Goal: Task Accomplishment & Management: Complete application form

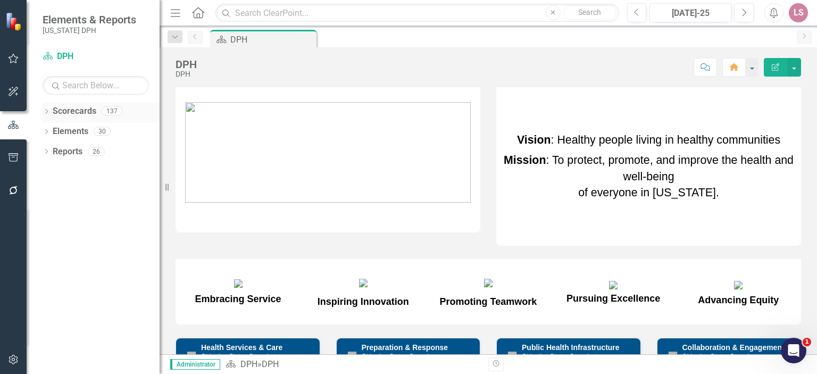
click at [65, 113] on link "Scorecards" at bounding box center [75, 111] width 44 height 12
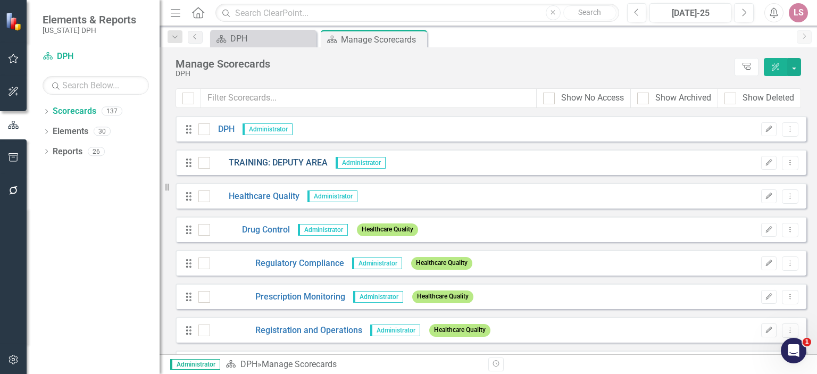
click at [300, 162] on link "TRAINING: DEPUTY AREA" at bounding box center [268, 163] width 117 height 12
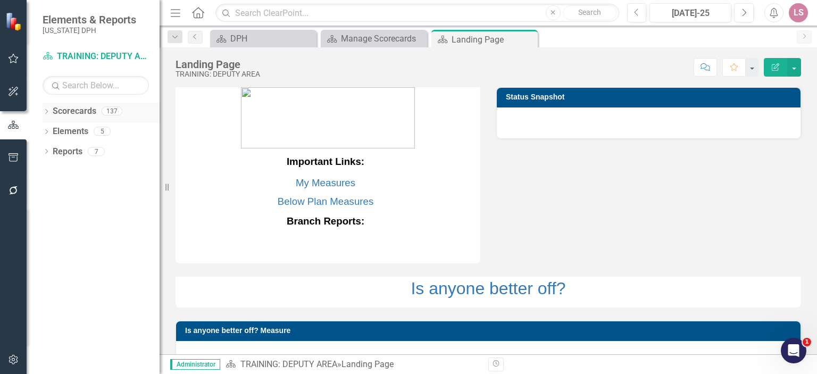
click at [66, 110] on link "Scorecards" at bounding box center [75, 111] width 44 height 12
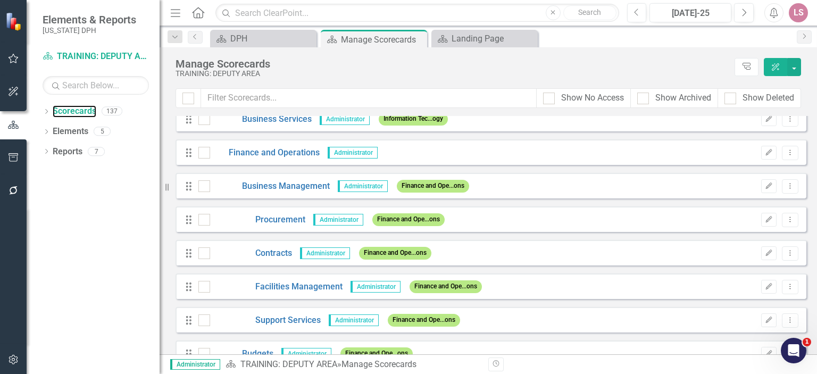
scroll to position [1425, 0]
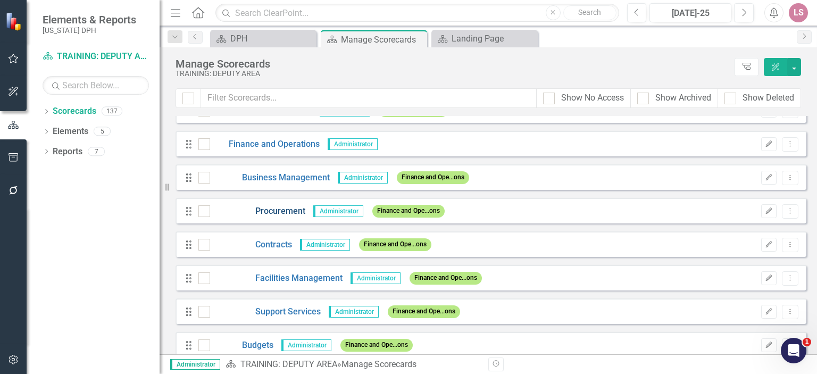
click at [287, 207] on link "Procurement" at bounding box center [257, 211] width 95 height 12
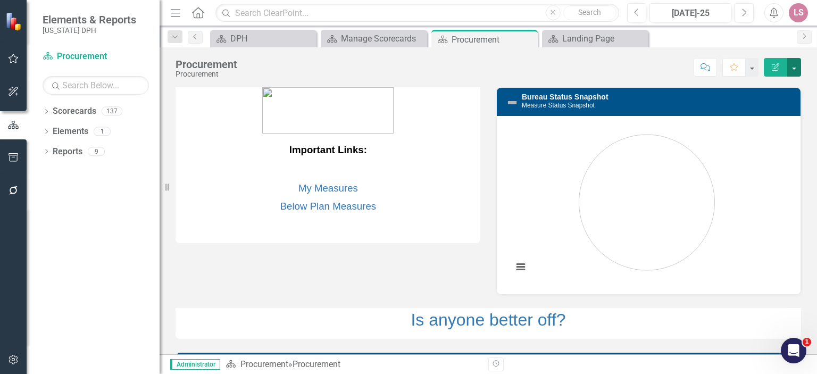
click at [795, 65] on button "button" at bounding box center [794, 67] width 14 height 19
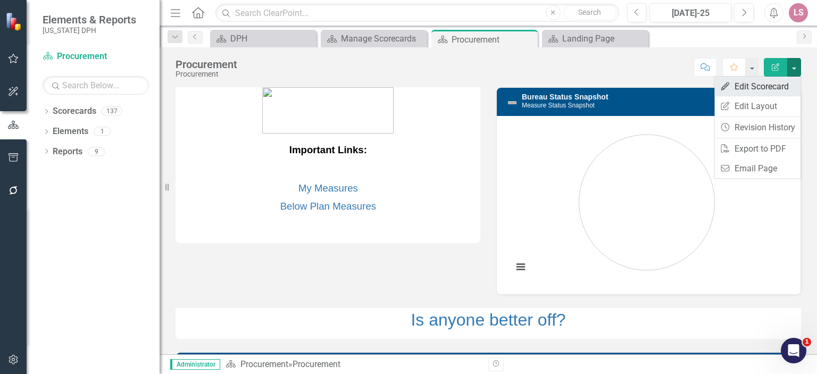
click at [758, 84] on link "Edit Edit Scorecard" at bounding box center [757, 87] width 86 height 20
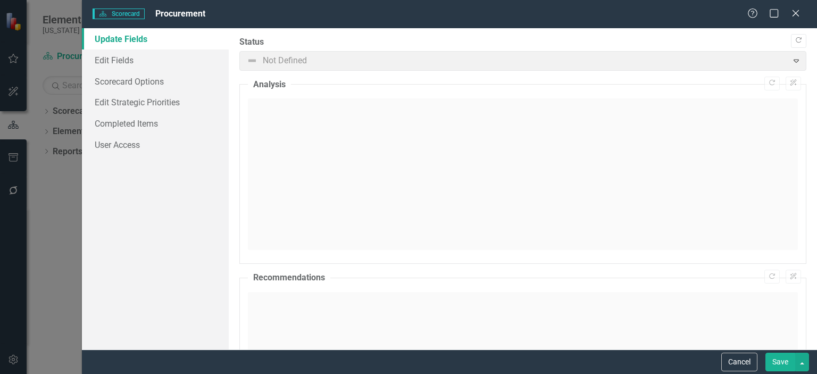
click at [278, 63] on span "Not Defined Expand" at bounding box center [522, 61] width 567 height 20
click at [788, 64] on span "Not Defined Expand" at bounding box center [522, 61] width 567 height 20
click at [271, 119] on div at bounding box center [523, 174] width 550 height 152
click at [131, 13] on span "Scorecard Scorecard" at bounding box center [119, 14] width 52 height 11
click at [754, 14] on icon "Help" at bounding box center [752, 13] width 13 height 10
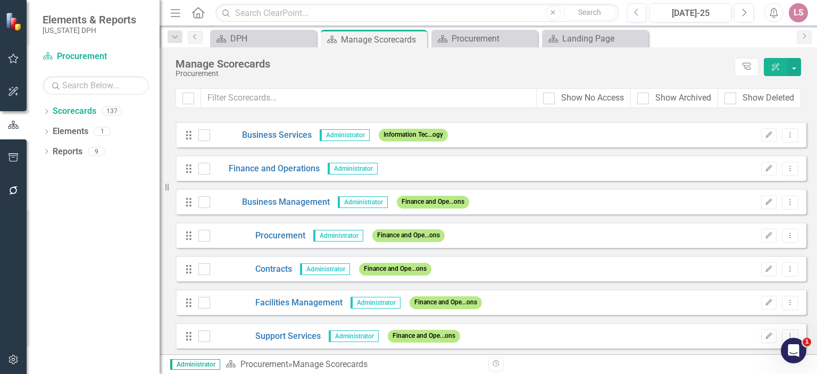
scroll to position [1392, 0]
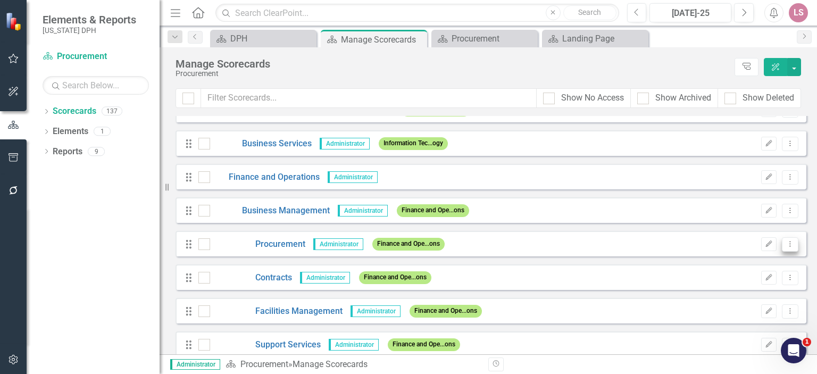
click at [789, 243] on button "Dropdown Menu" at bounding box center [790, 244] width 16 height 14
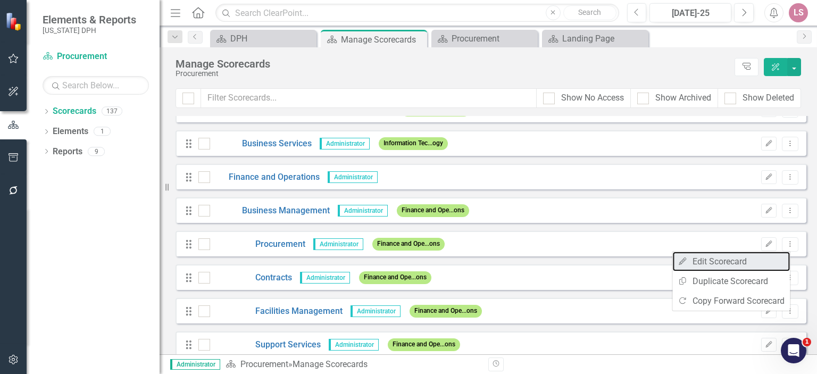
click at [719, 260] on link "Edit Edit Scorecard" at bounding box center [730, 261] width 117 height 20
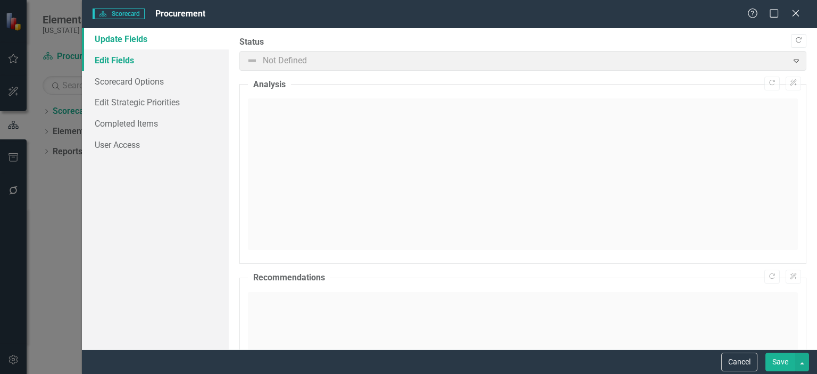
click at [121, 58] on link "Edit Fields" at bounding box center [155, 59] width 147 height 21
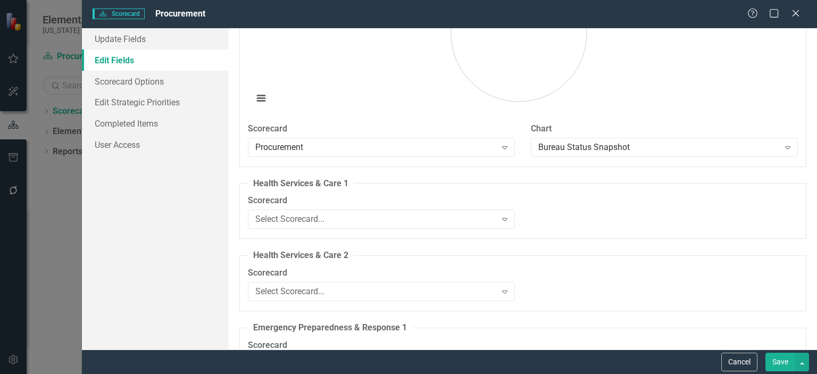
scroll to position [1058, 0]
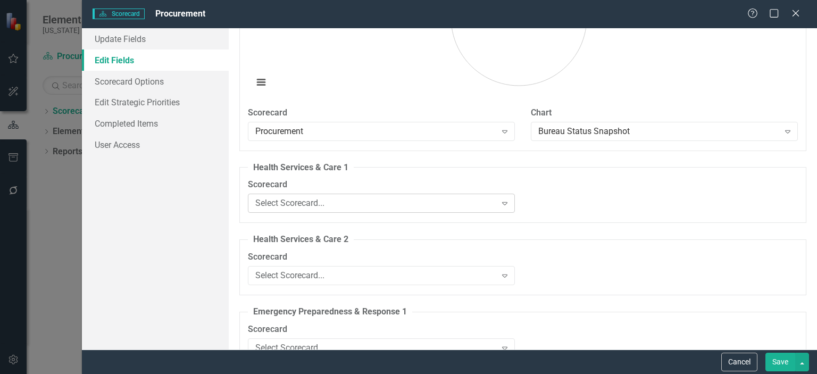
click at [499, 202] on icon "Expand" at bounding box center [504, 203] width 11 height 9
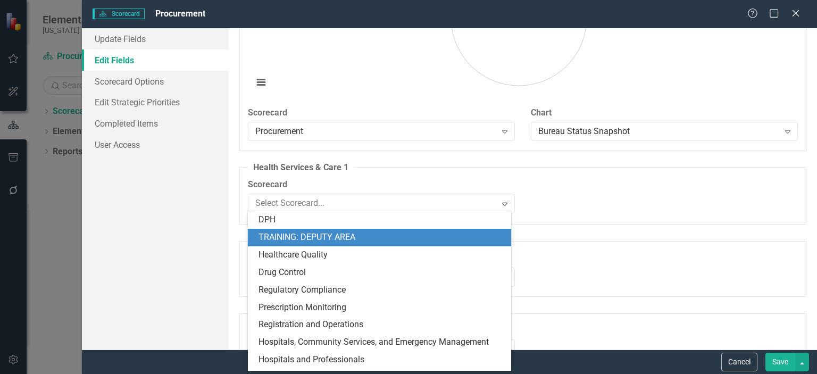
click at [414, 235] on div "TRAINING: DEPUTY AREA" at bounding box center [381, 237] width 246 height 12
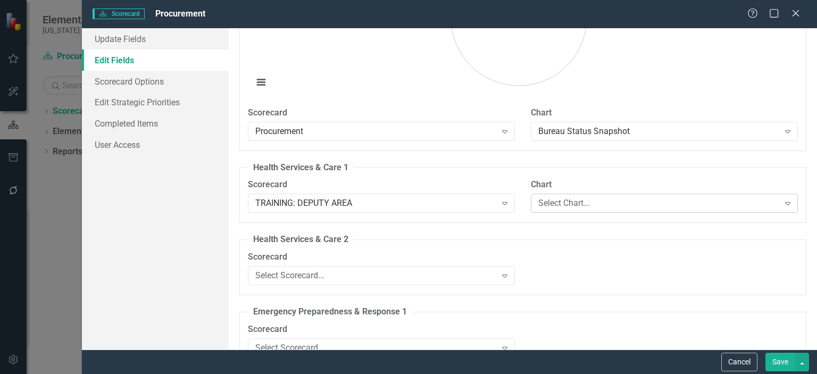
click at [782, 201] on icon "Expand" at bounding box center [787, 203] width 11 height 9
click at [711, 154] on div "Name Procurement Tags Finance and Operations Expand Parent Scorecard Business M…" at bounding box center [523, 188] width 588 height 321
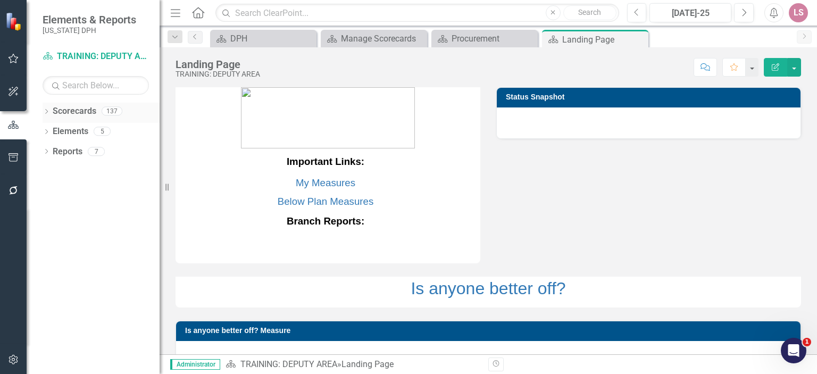
click at [77, 111] on link "Scorecards" at bounding box center [75, 111] width 44 height 12
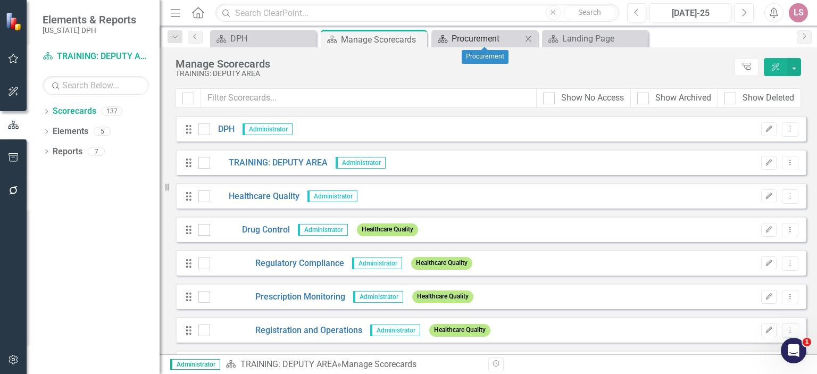
click at [463, 42] on div "Procurement" at bounding box center [486, 38] width 70 height 13
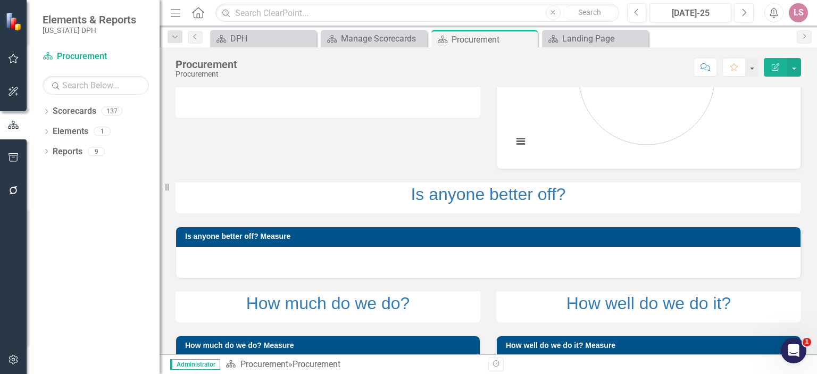
scroll to position [168, 0]
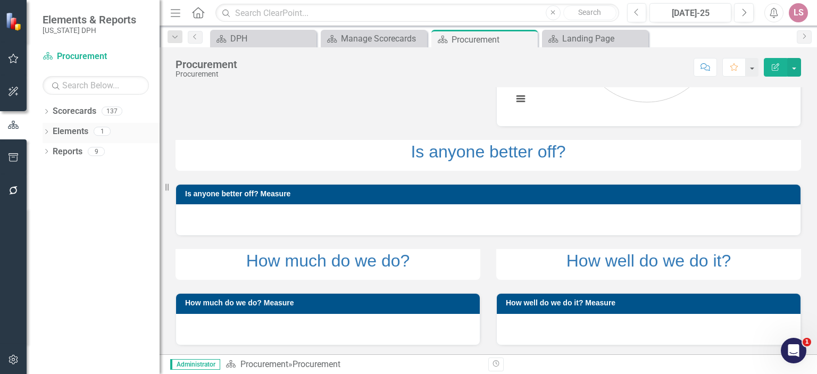
click at [68, 130] on link "Elements" at bounding box center [71, 131] width 36 height 12
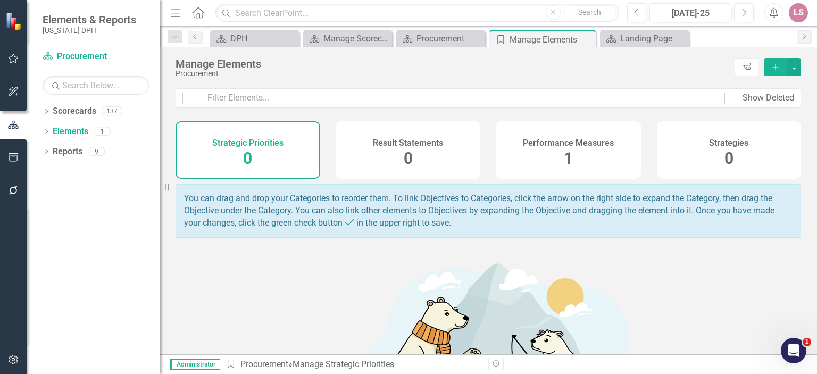
click at [584, 151] on div "Performance Measures 1" at bounding box center [568, 149] width 145 height 57
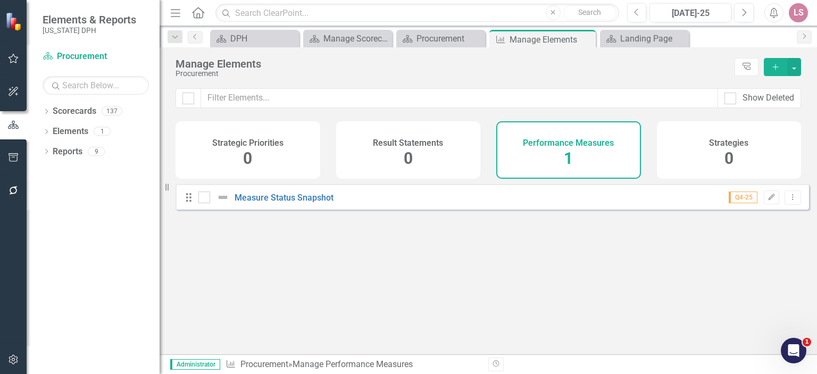
click at [740, 203] on span "Q4-25" at bounding box center [742, 197] width 29 height 12
click at [768, 200] on icon "button" at bounding box center [771, 197] width 6 height 6
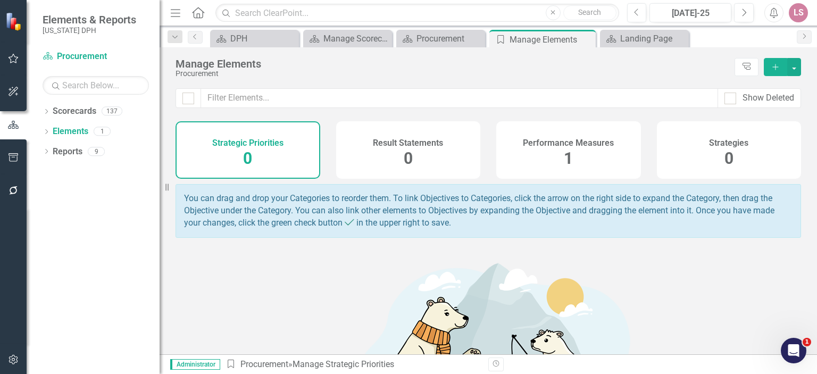
click at [565, 158] on span "1" at bounding box center [568, 158] width 9 height 19
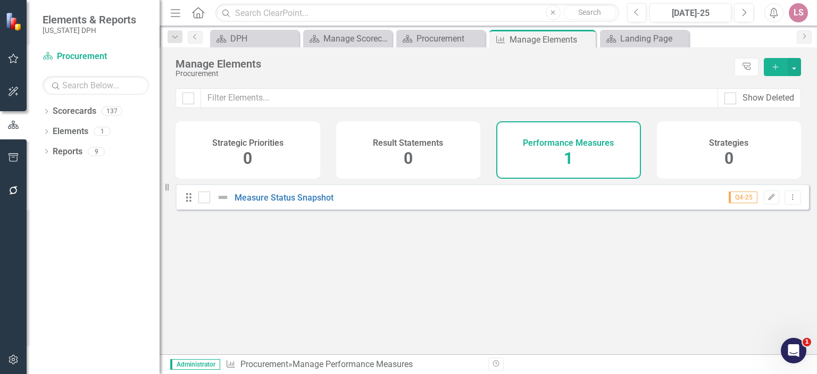
click at [734, 202] on span "Q4-25" at bounding box center [742, 197] width 29 height 12
click at [767, 200] on icon "Edit" at bounding box center [771, 197] width 8 height 6
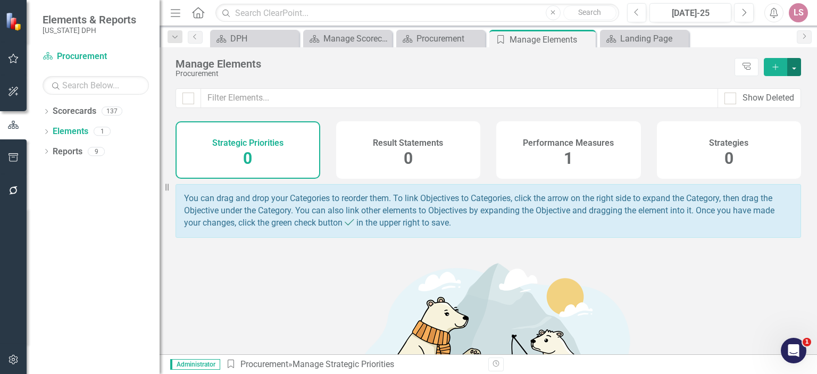
click at [795, 67] on button "button" at bounding box center [794, 67] width 14 height 18
click at [777, 64] on icon "Add" at bounding box center [775, 66] width 10 height 7
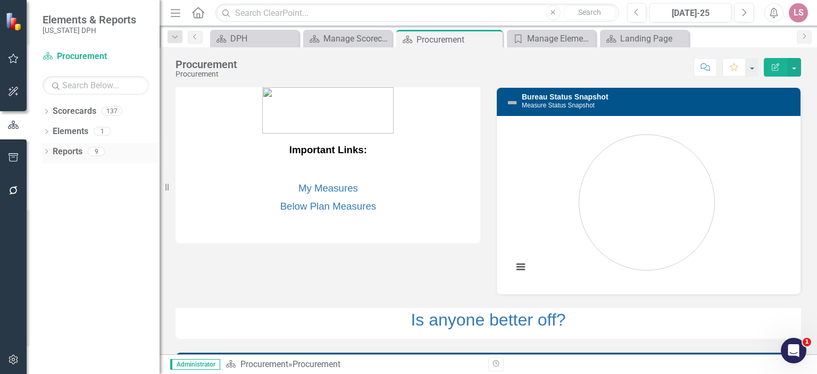
click at [70, 152] on link "Reports" at bounding box center [68, 152] width 30 height 12
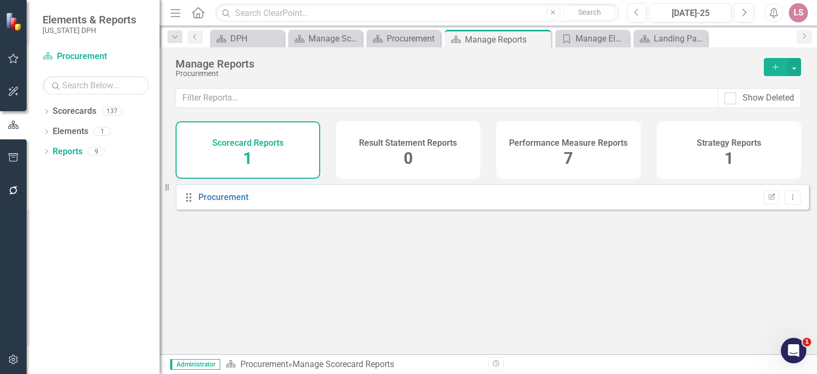
click at [583, 153] on div "Performance Measure Reports 7" at bounding box center [568, 149] width 145 height 57
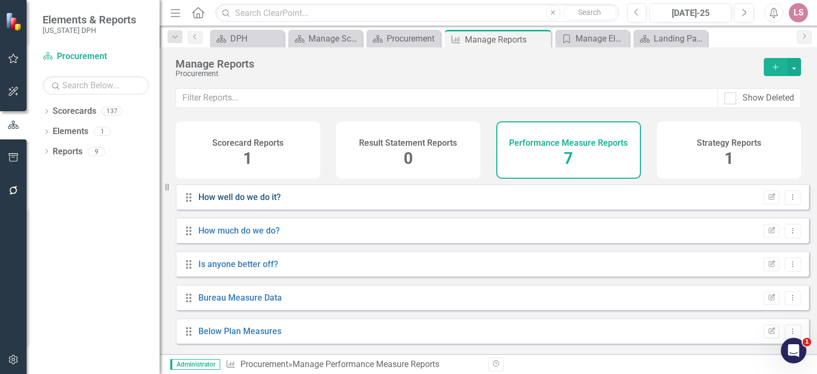
click at [225, 202] on link "How well do we do it?" at bounding box center [239, 197] width 82 height 10
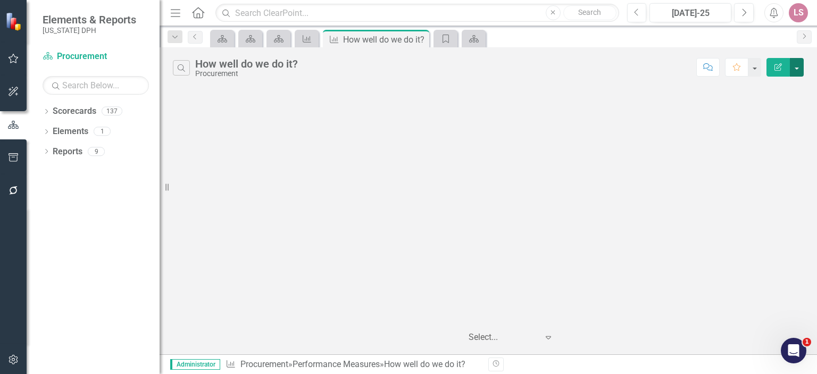
click at [797, 65] on button "button" at bounding box center [796, 67] width 14 height 19
click at [729, 82] on link "Edit Report Edit Report" at bounding box center [751, 87] width 104 height 20
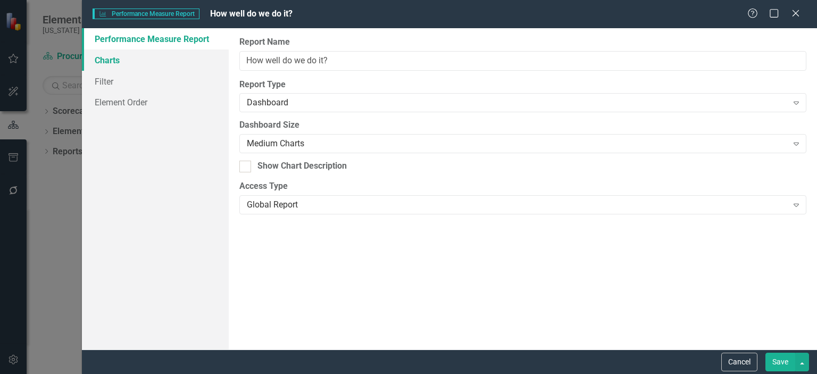
click at [112, 59] on link "Charts" at bounding box center [155, 59] width 147 height 21
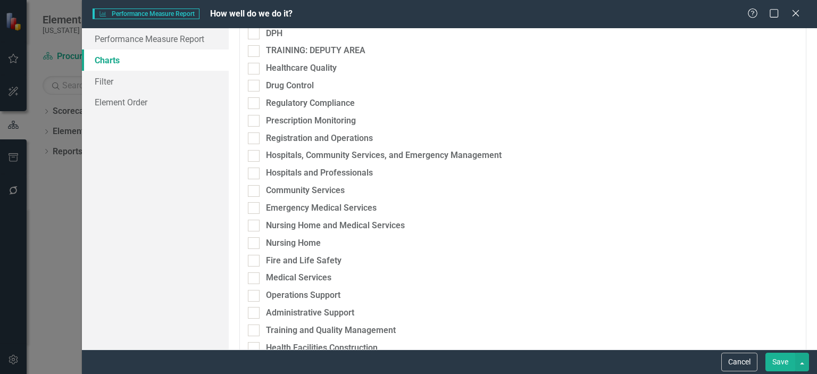
scroll to position [65, 0]
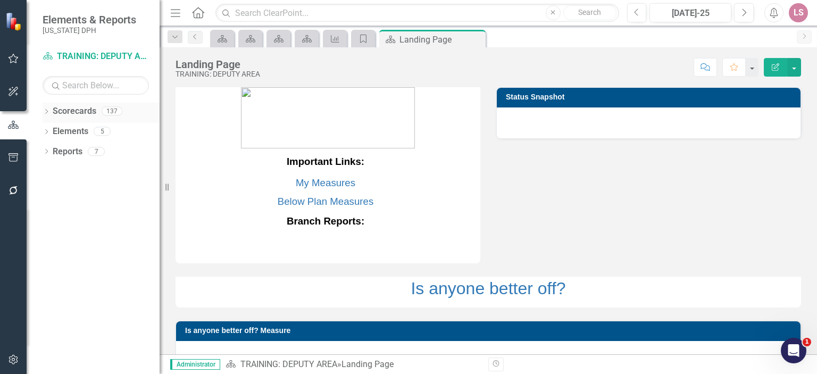
click at [79, 108] on link "Scorecards" at bounding box center [75, 111] width 44 height 12
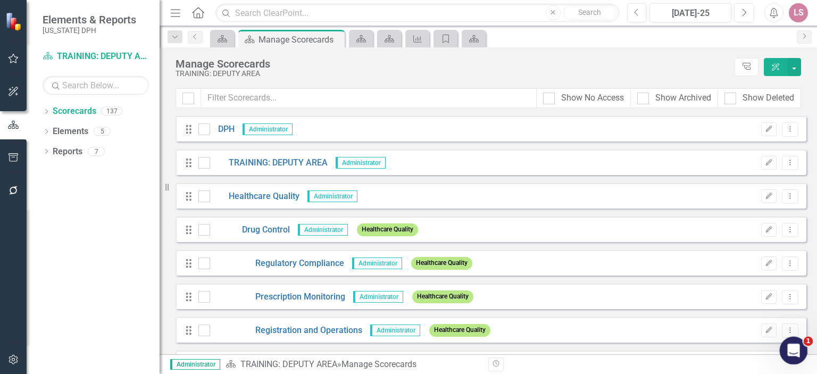
click at [791, 340] on div "Open Intercom Messenger" at bounding box center [791, 348] width 35 height 35
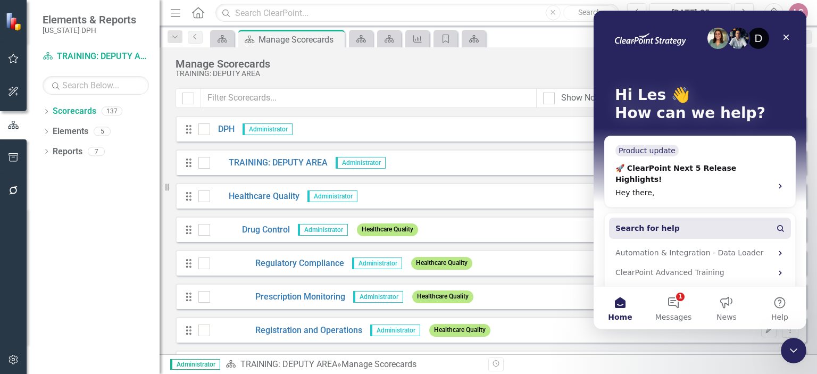
click at [646, 217] on button "Search for help" at bounding box center [700, 227] width 182 height 21
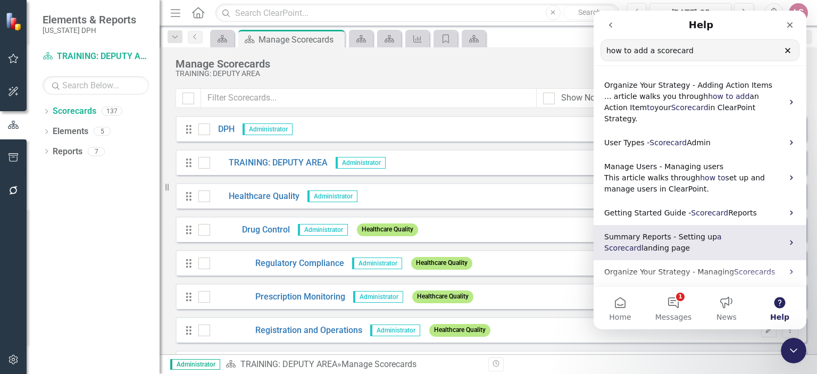
type input "how to add a scorecard"
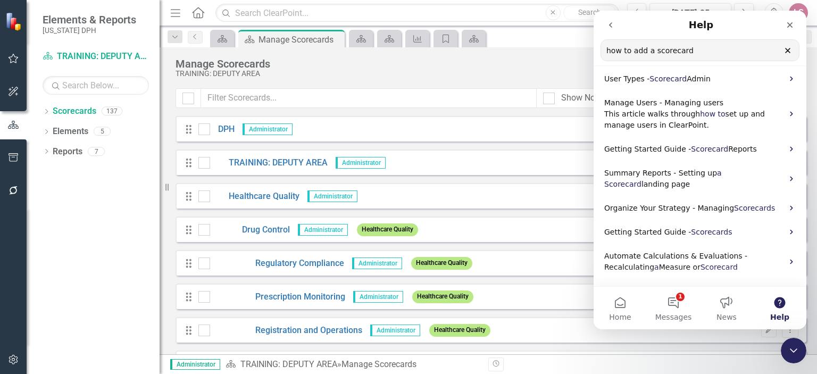
scroll to position [65, 0]
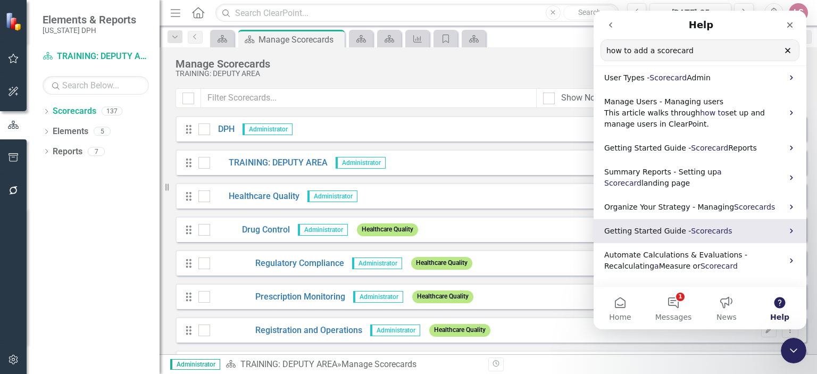
click at [646, 226] on span "Getting Started Guide -" at bounding box center [647, 230] width 87 height 9
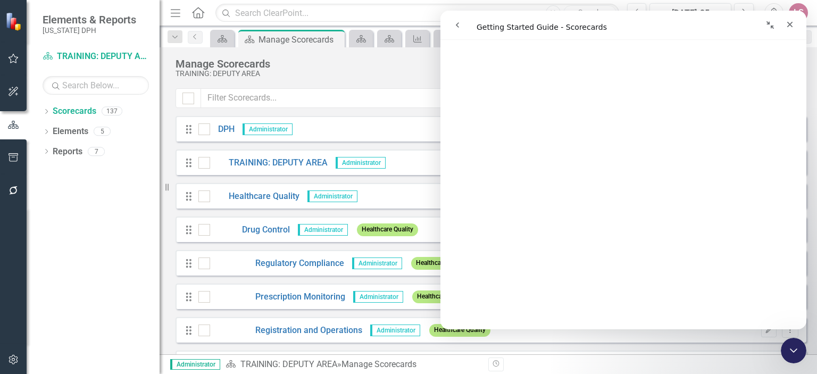
scroll to position [296, 0]
drag, startPoint x: 802, startPoint y: 74, endPoint x: 1247, endPoint y: 116, distance: 447.5
click at [772, 24] on icon "Collapse window" at bounding box center [770, 25] width 9 height 9
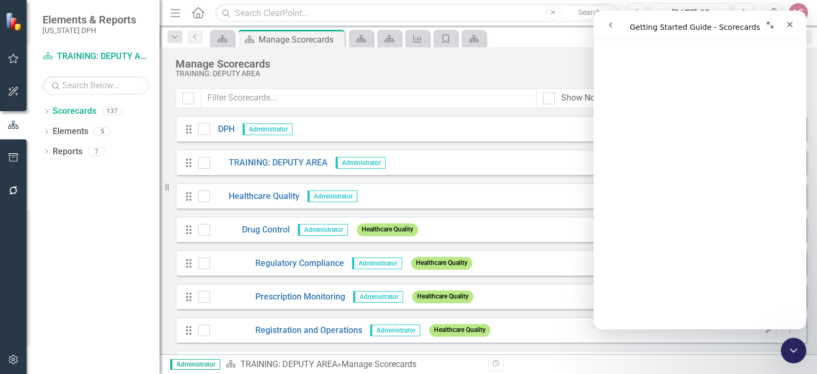
scroll to position [495, 0]
click at [767, 22] on icon "Expand window" at bounding box center [770, 25] width 6 height 6
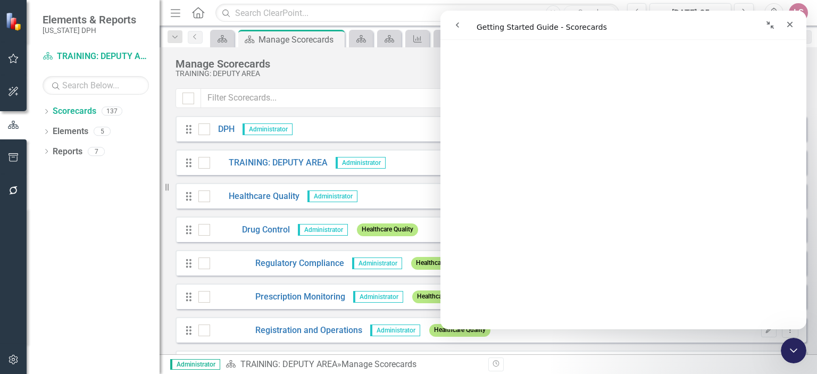
scroll to position [380, 0]
drag, startPoint x: 805, startPoint y: 112, endPoint x: 1248, endPoint y: 113, distance: 443.4
click at [6, 123] on button "button" at bounding box center [13, 125] width 27 height 18
click at [11, 126] on icon "button" at bounding box center [13, 125] width 12 height 10
click at [13, 56] on icon "button" at bounding box center [13, 58] width 11 height 9
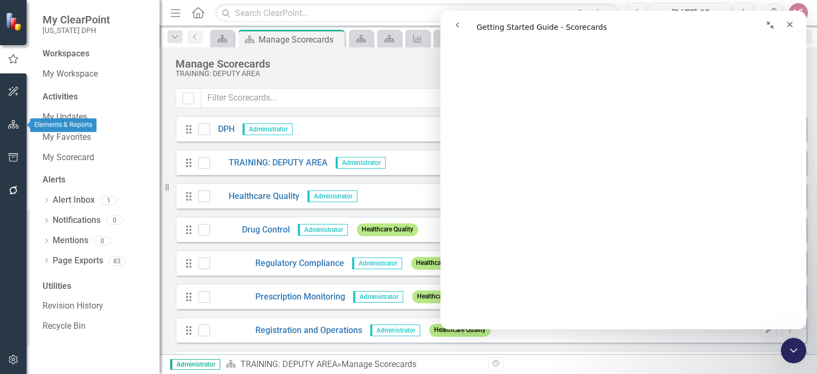
click at [9, 127] on icon "button" at bounding box center [13, 124] width 11 height 9
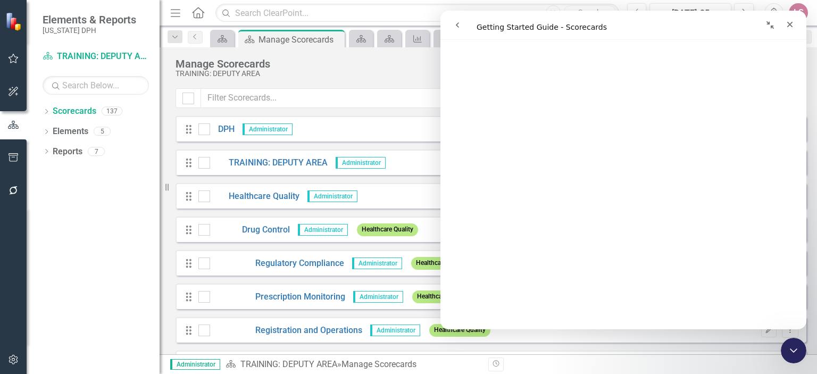
drag, startPoint x: 593, startPoint y: 26, endPoint x: 524, endPoint y: 26, distance: 69.1
click at [541, 31] on div "Intercom messenger" at bounding box center [534, 25] width 174 height 20
click at [770, 24] on icon "Collapse window" at bounding box center [770, 25] width 9 height 9
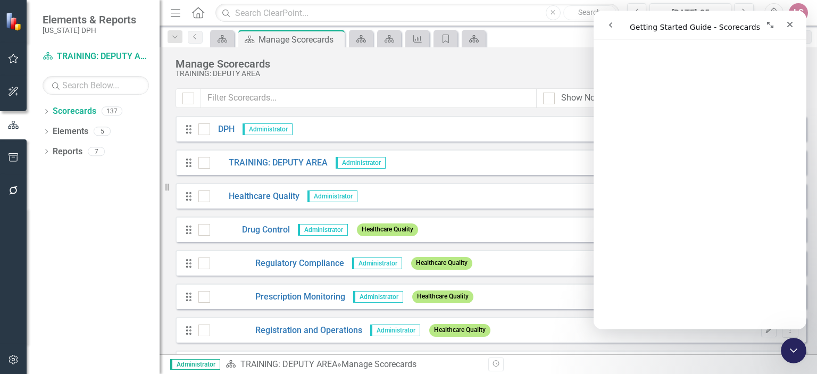
scroll to position [552, 0]
drag, startPoint x: 802, startPoint y: 124, endPoint x: 1409, endPoint y: 144, distance: 606.9
click at [555, 274] on div "Drag Regulatory Compliance Administrator Healthcare Quality Edit Dropdown Menu" at bounding box center [490, 263] width 631 height 26
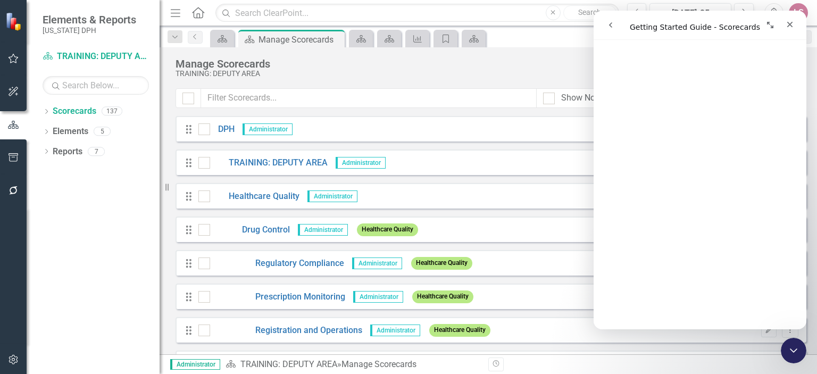
drag, startPoint x: 803, startPoint y: 197, endPoint x: 1399, endPoint y: 214, distance: 596.8
click at [173, 37] on icon "Dropdown" at bounding box center [175, 36] width 10 height 7
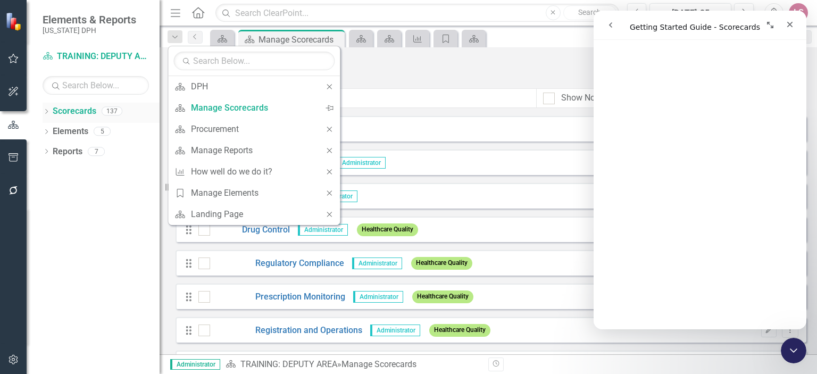
click at [81, 111] on link "Scorecards" at bounding box center [75, 111] width 44 height 12
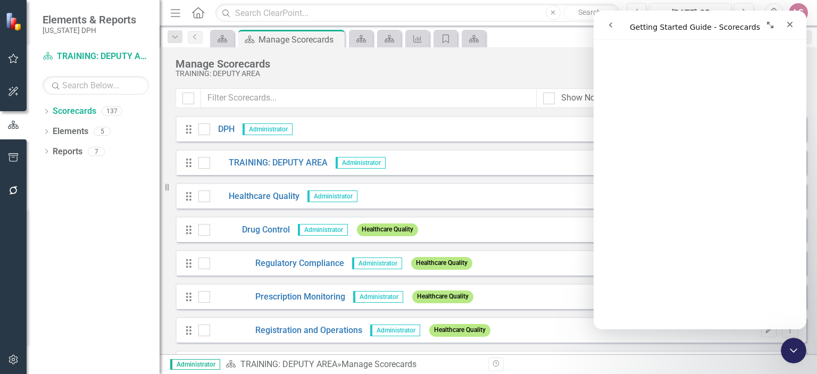
drag, startPoint x: 733, startPoint y: 24, endPoint x: 601, endPoint y: 23, distance: 132.4
click html "Getting Started Guide - Scorecards Getting Started Guide - Scorecards Did this …"
drag, startPoint x: 653, startPoint y: 15, endPoint x: 573, endPoint y: 29, distance: 80.9
click html "Getting Started Guide - Scorecards Getting Started Guide - Scorecards Did this …"
drag, startPoint x: 783, startPoint y: 37, endPoint x: 769, endPoint y: 25, distance: 17.7
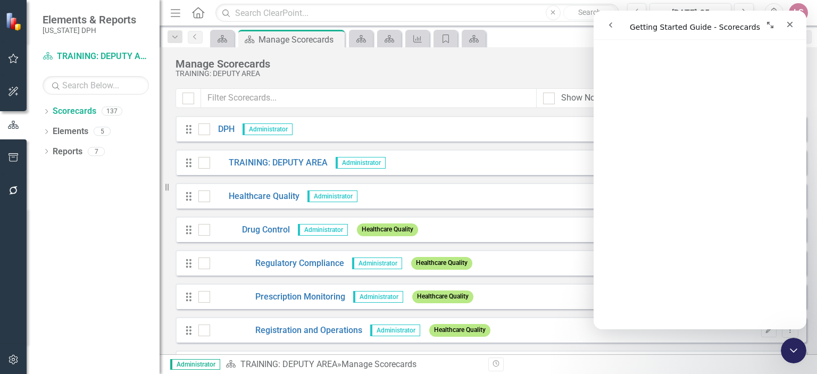
click at [771, 29] on nav "Intercom messenger" at bounding box center [699, 25] width 213 height 29
click at [768, 21] on icon "Expand window" at bounding box center [770, 25] width 9 height 9
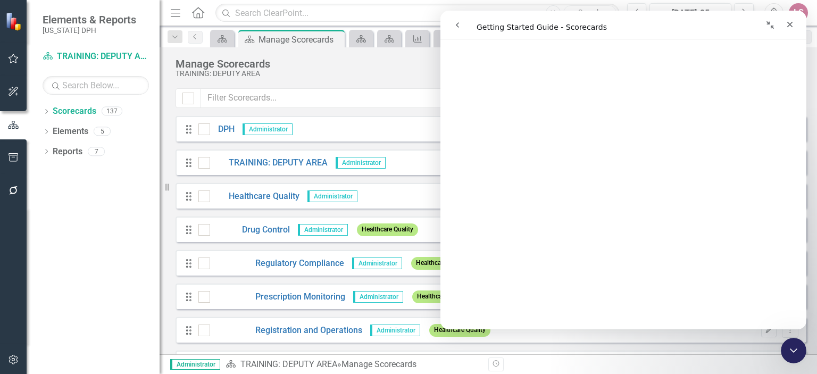
scroll to position [388, 0]
click at [769, 27] on icon "Collapse window" at bounding box center [770, 25] width 9 height 9
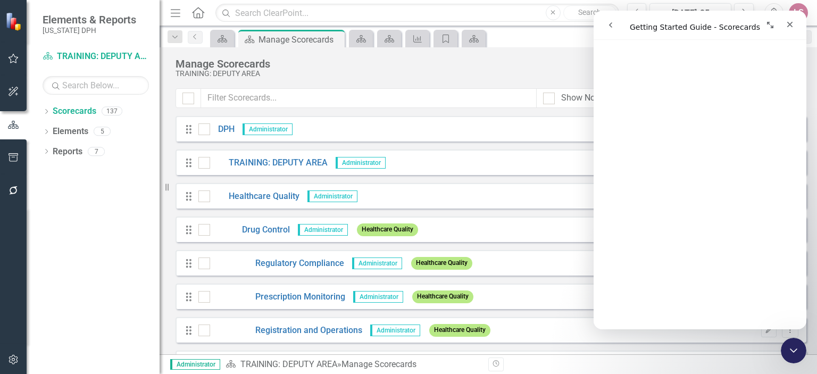
scroll to position [401, 0]
click at [175, 35] on icon "Dropdown" at bounding box center [175, 36] width 10 height 7
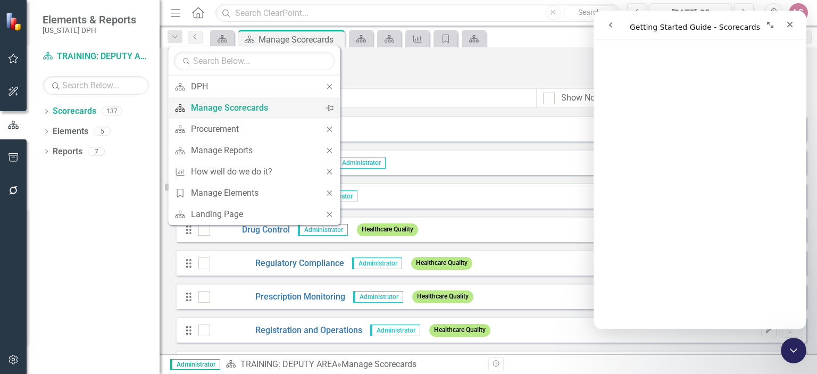
click at [226, 108] on div "Manage Scorecards" at bounding box center [252, 107] width 122 height 13
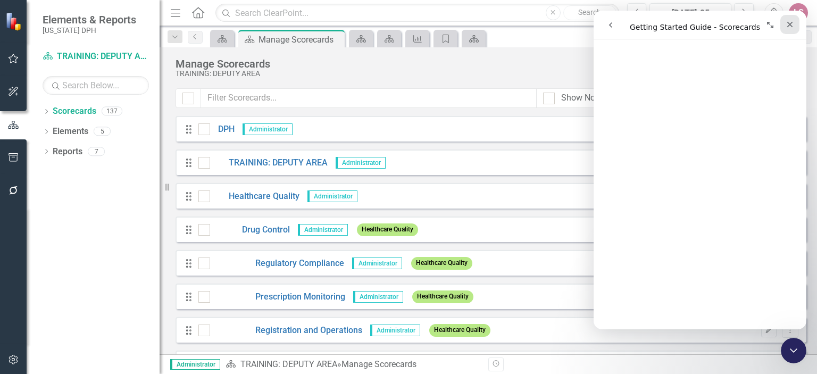
click at [789, 23] on icon "Close" at bounding box center [789, 24] width 9 height 9
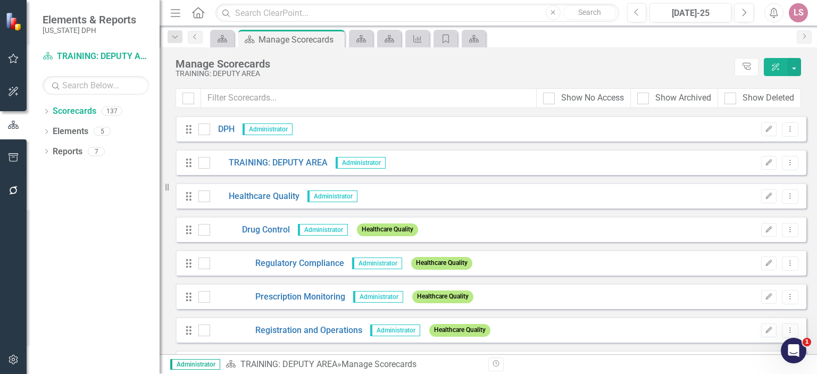
scroll to position [0, 0]
click at [794, 65] on button "button" at bounding box center [794, 67] width 14 height 18
click at [555, 62] on div "Manage Scorecards" at bounding box center [451, 64] width 553 height 12
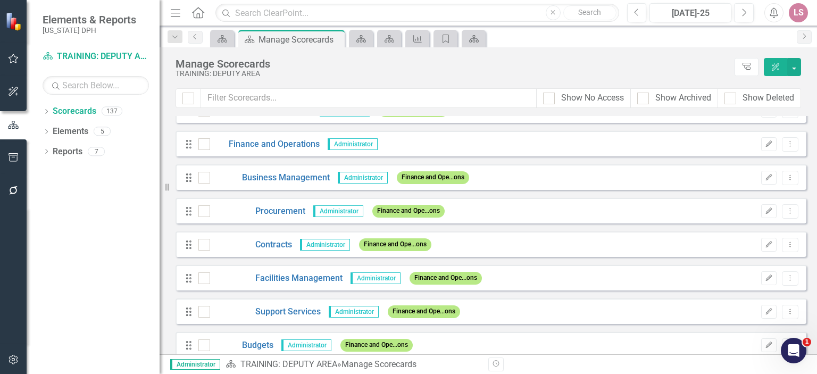
scroll to position [1450, 0]
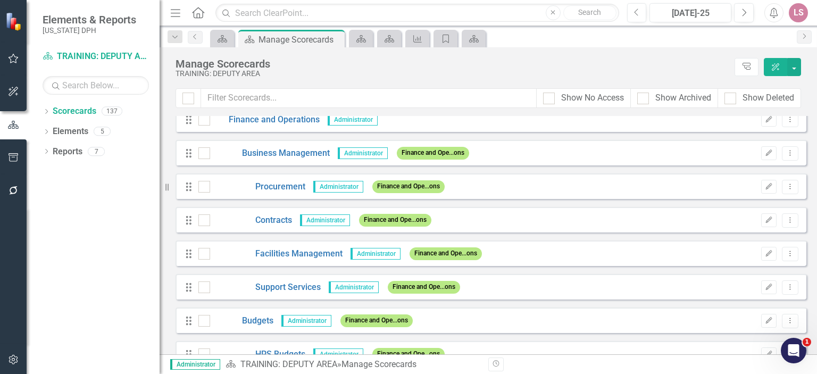
click at [536, 188] on div "Drag Procurement Administrator Finance and Ope...ons Edit Dropdown Menu" at bounding box center [490, 186] width 631 height 26
click at [262, 187] on link "Procurement" at bounding box center [257, 187] width 95 height 12
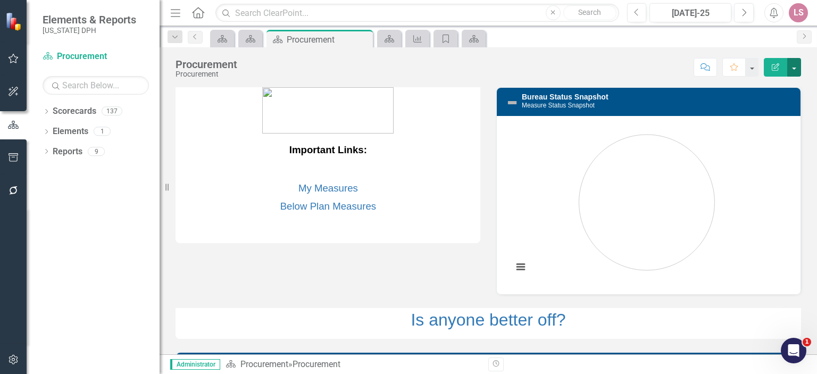
click at [797, 70] on button "button" at bounding box center [794, 67] width 14 height 19
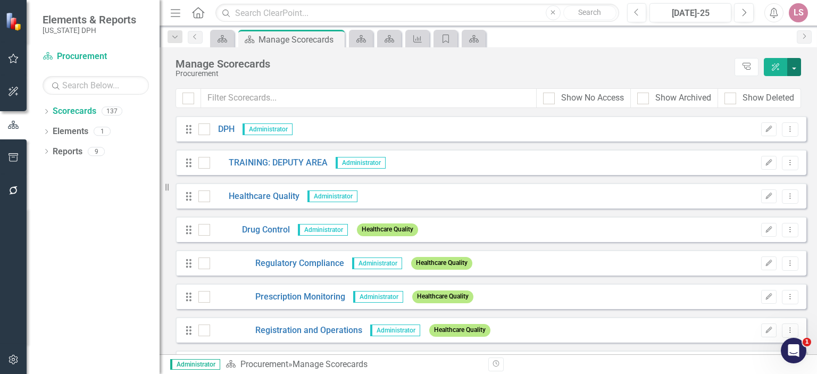
click at [796, 66] on button "button" at bounding box center [794, 67] width 14 height 18
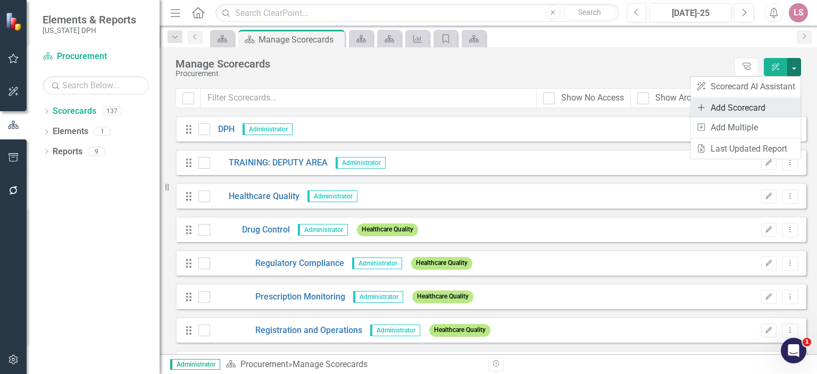
click at [751, 108] on link "Add Add Scorecard" at bounding box center [745, 108] width 110 height 20
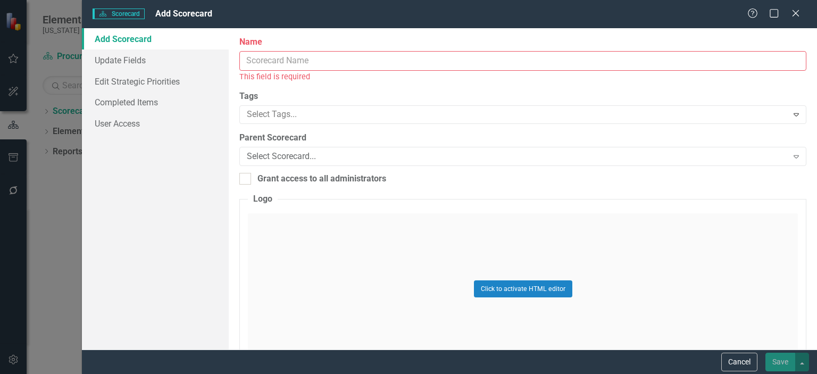
click at [287, 59] on input "Name" at bounding box center [522, 61] width 567 height 20
click at [254, 61] on input "Name" at bounding box center [522, 61] width 567 height 20
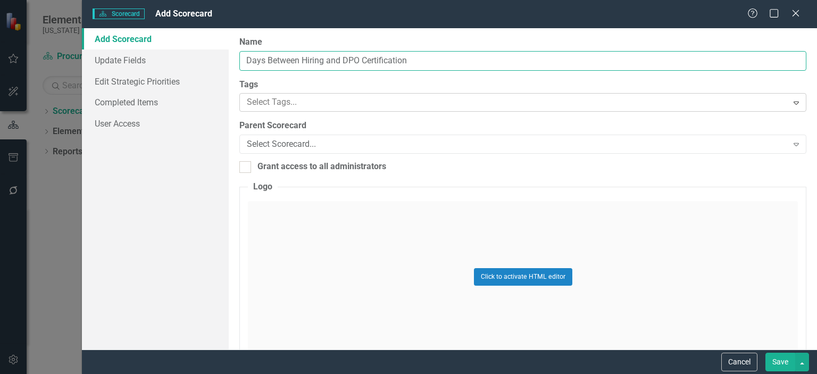
type input "Days Between Hiring and DPO Certification"
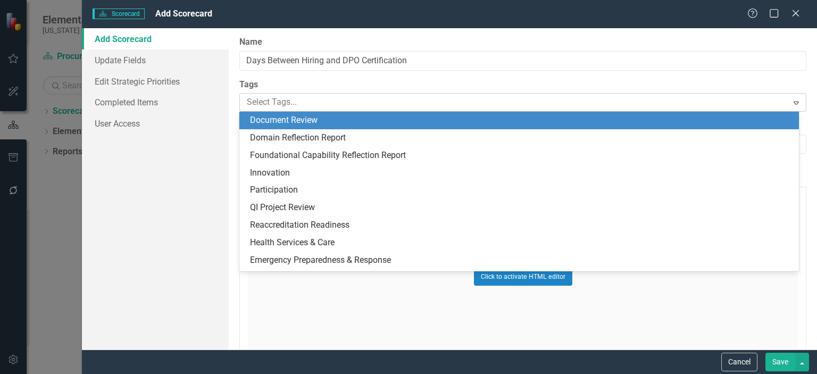
click at [791, 103] on icon "Expand" at bounding box center [796, 102] width 11 height 9
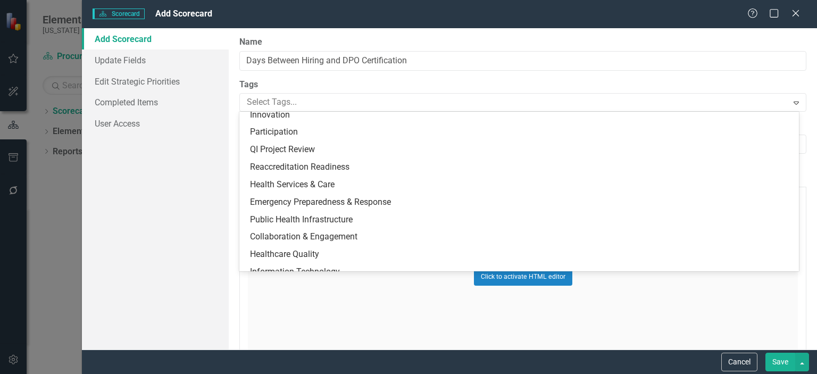
scroll to position [59, 0]
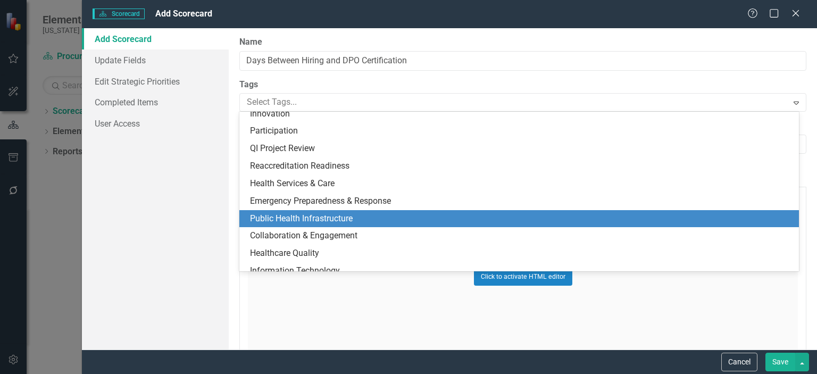
click at [338, 219] on span "Public Health Infrastructure" at bounding box center [301, 218] width 103 height 10
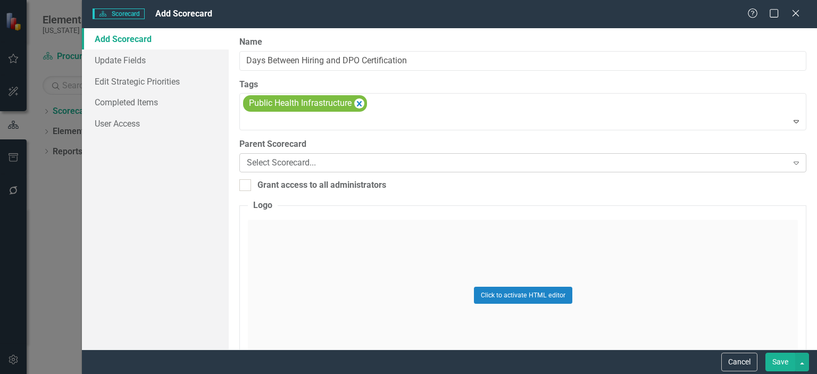
click at [275, 160] on div "Select Scorecard..." at bounding box center [517, 163] width 540 height 12
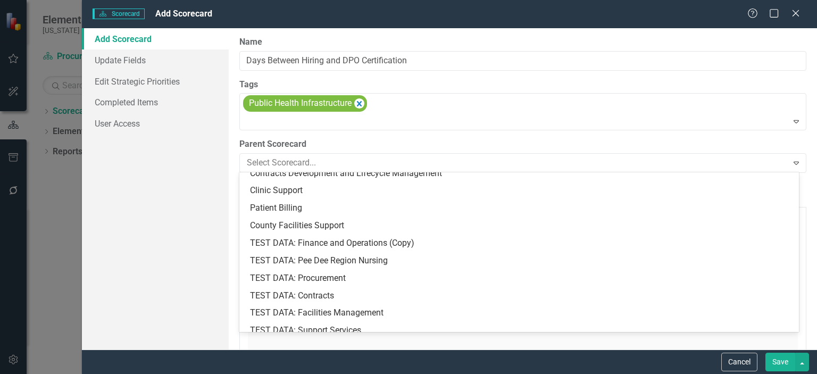
scroll to position [1138, 0]
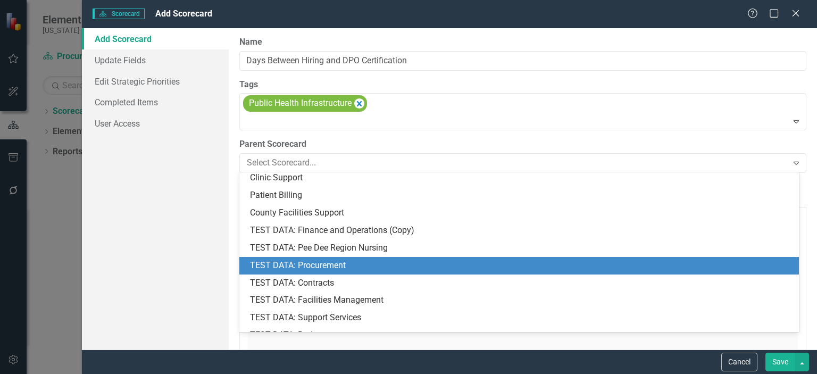
click at [354, 265] on div "TEST DATA: Procurement" at bounding box center [521, 265] width 542 height 12
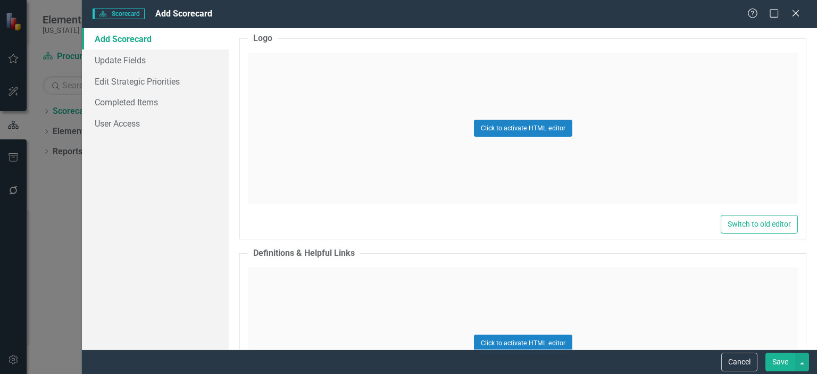
scroll to position [172, 0]
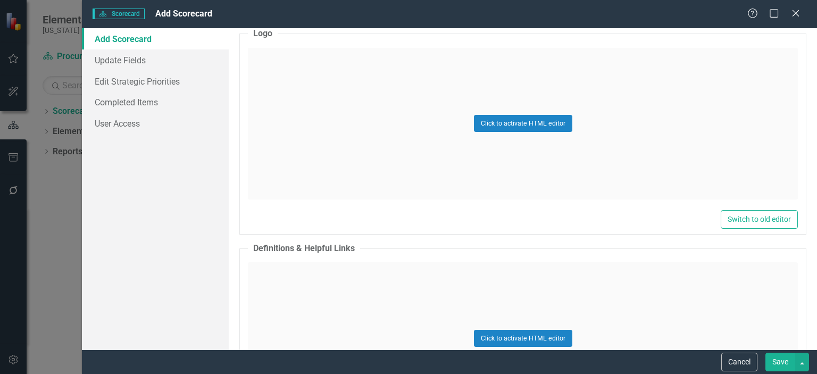
click at [296, 297] on div "Click to activate HTML editor" at bounding box center [523, 338] width 550 height 152
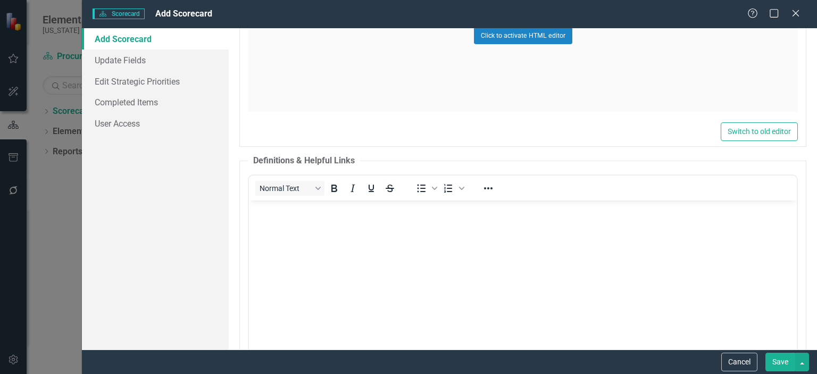
scroll to position [265, 0]
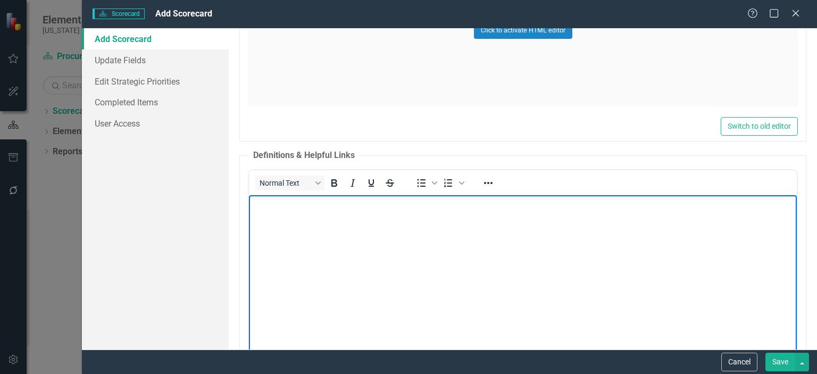
click at [267, 214] on body "Rich Text Area. Press ALT-0 for help." at bounding box center [523, 274] width 548 height 159
click at [255, 204] on p "New Hire - Initial day of employment in DPH Procurement." at bounding box center [522, 204] width 542 height 13
click at [250, 201] on body "New Hire - Initial day of employment in DPH Procurement." at bounding box center [523, 274] width 548 height 159
click at [251, 204] on p "Rich Text Area. Press ALT-0 for help." at bounding box center [522, 204] width 542 height 13
click at [252, 204] on p "Rich Text Area. Press ALT-0 for help." at bounding box center [522, 204] width 542 height 13
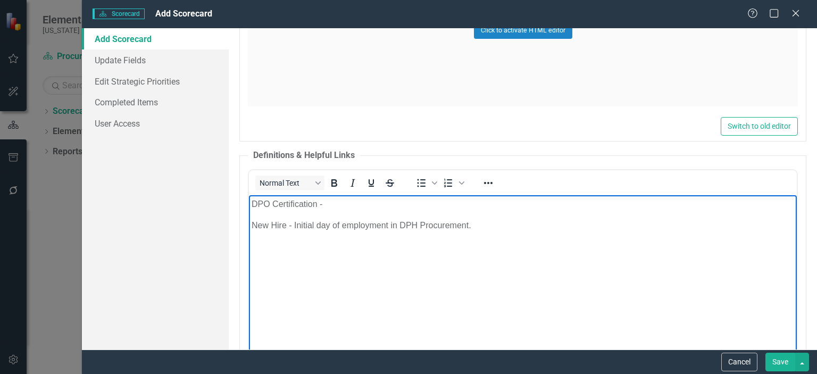
drag, startPoint x: 254, startPoint y: 199, endPoint x: 325, endPoint y: 208, distance: 72.3
click at [325, 208] on p "DPO Certification -" at bounding box center [522, 204] width 542 height 13
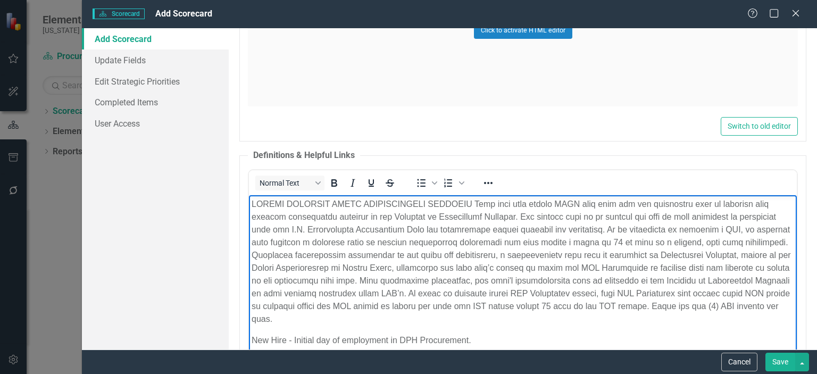
click at [367, 201] on p "Rich Text Area. Press ALT-0 for help." at bounding box center [522, 262] width 542 height 128
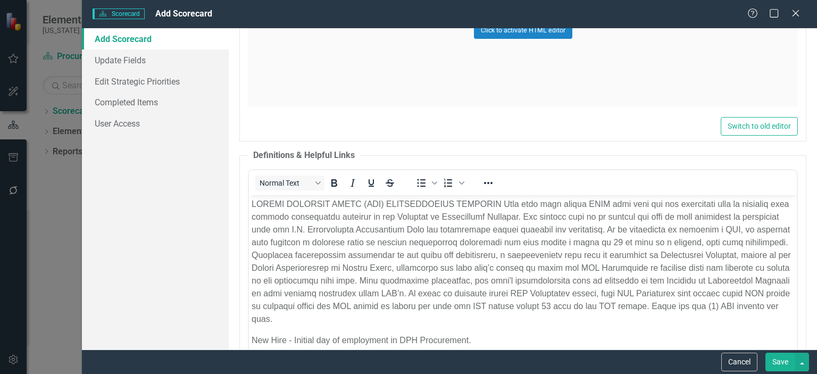
scroll to position [269, 0]
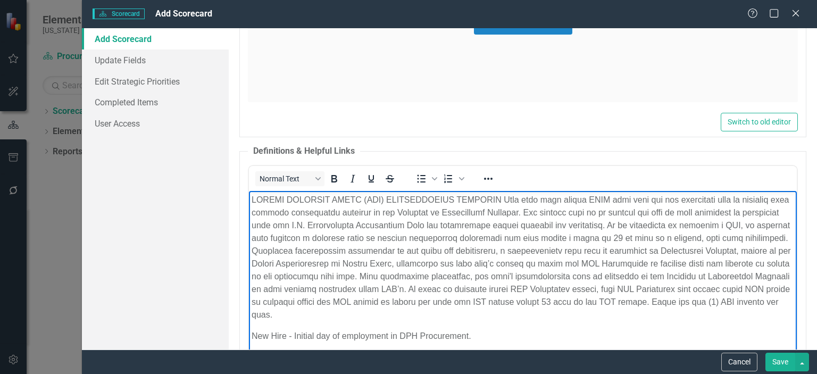
click at [595, 199] on p "Rich Text Area. Press ALT-0 for help." at bounding box center [522, 258] width 542 height 128
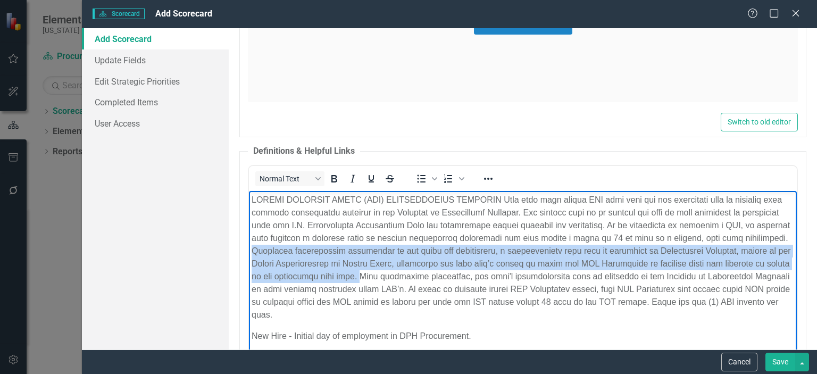
drag, startPoint x: 343, startPoint y: 248, endPoint x: 473, endPoint y: 278, distance: 132.6
click at [473, 278] on p "Rich Text Area. Press ALT-0 for help." at bounding box center [522, 258] width 542 height 128
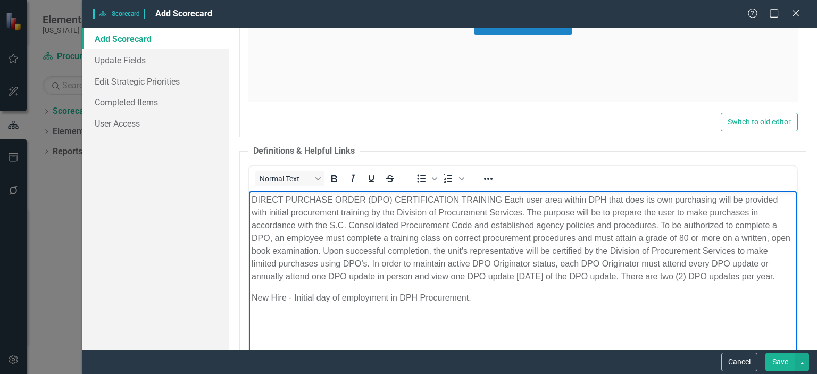
drag, startPoint x: 395, startPoint y: 262, endPoint x: 396, endPoint y: 288, distance: 25.5
click at [396, 283] on p "DIRECT PURCHASE ORDER (DPO) CERTIFICATION TRAINING Each user area within DPH th…" at bounding box center [522, 238] width 542 height 89
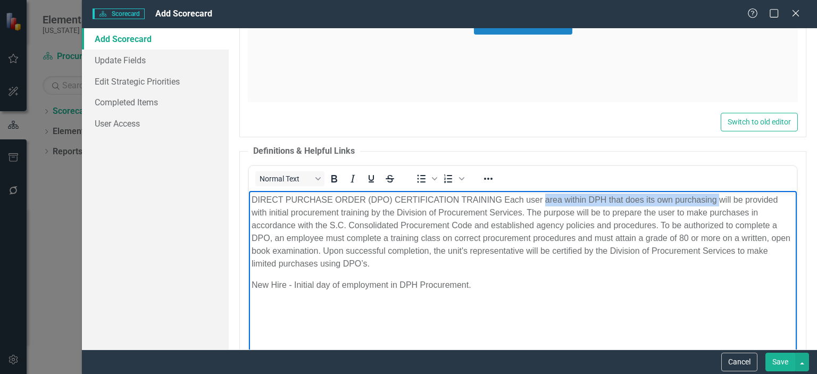
drag, startPoint x: 546, startPoint y: 196, endPoint x: 718, endPoint y: 204, distance: 171.9
click at [718, 204] on p "DIRECT PURCHASE ORDER (DPO) CERTIFICATION TRAINING Each user area within DPH th…" at bounding box center [522, 232] width 542 height 77
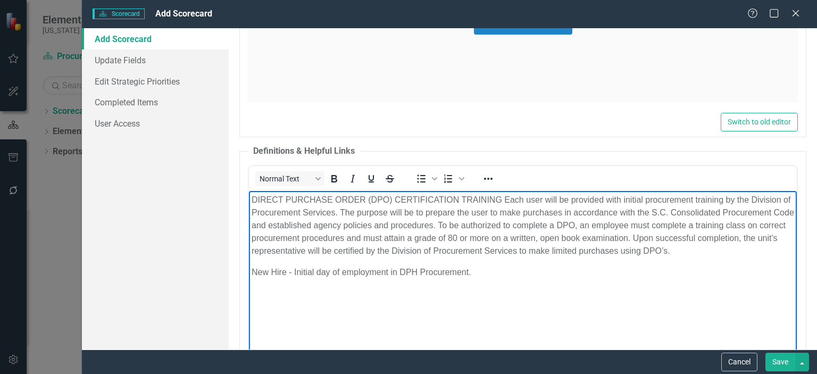
click at [501, 198] on p "DIRECT PURCHASE ORDER (DPO) CERTIFICATION TRAINING Each user will be provided w…" at bounding box center [522, 226] width 542 height 64
click at [255, 250] on p "DIRECT PURCHASE ORDER (DPO) CERTIFICATION TRAINING - Each user will be provided…" at bounding box center [522, 226] width 542 height 64
click at [514, 248] on p "DIRECT PURCHASE ORDER (DPO) CERTIFICATION TRAINING - Each user will be provided…" at bounding box center [522, 226] width 542 height 64
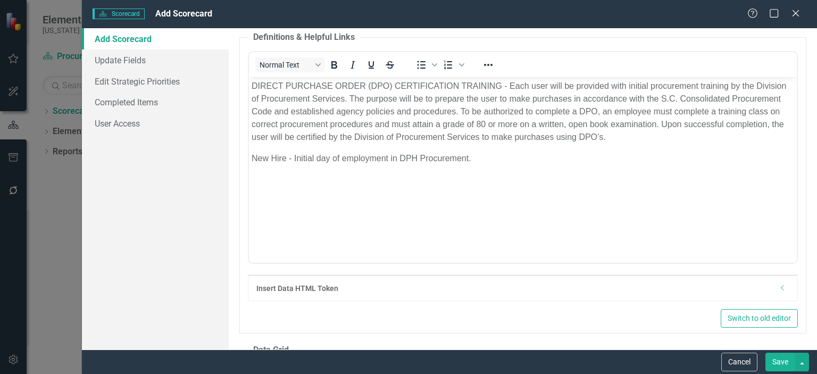
scroll to position [377, 0]
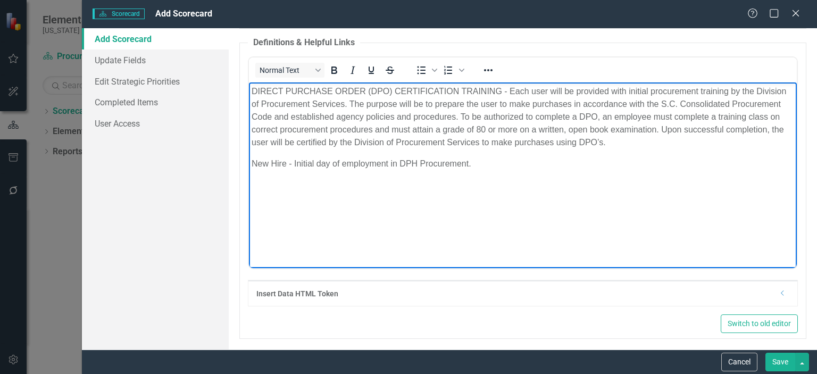
click at [258, 161] on p "New Hire - Initial day of employment in DPH Procurement." at bounding box center [522, 163] width 542 height 13
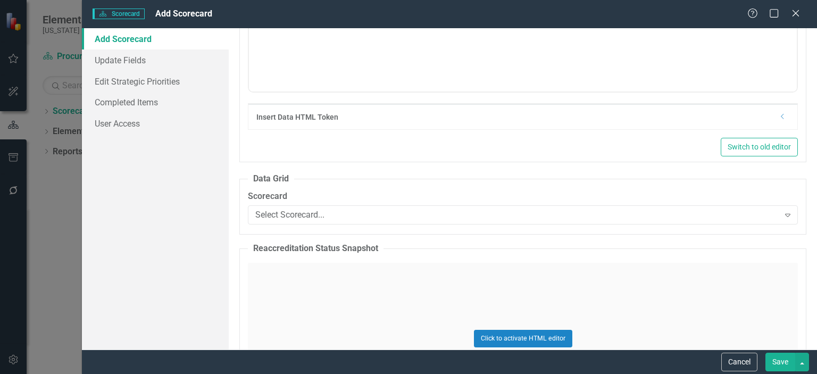
scroll to position [564, 0]
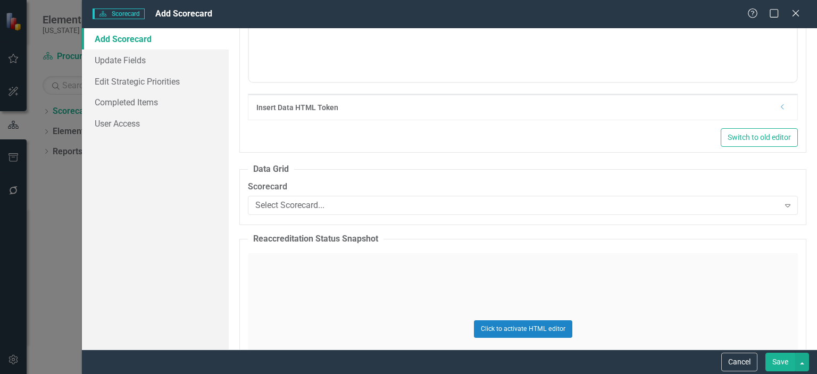
click at [646, 159] on div "Name Days Between Hiring and DPO Certification Tags Public Health Infrastructur…" at bounding box center [523, 188] width 588 height 321
click at [327, 204] on div "Select Scorecard..." at bounding box center [516, 205] width 523 height 12
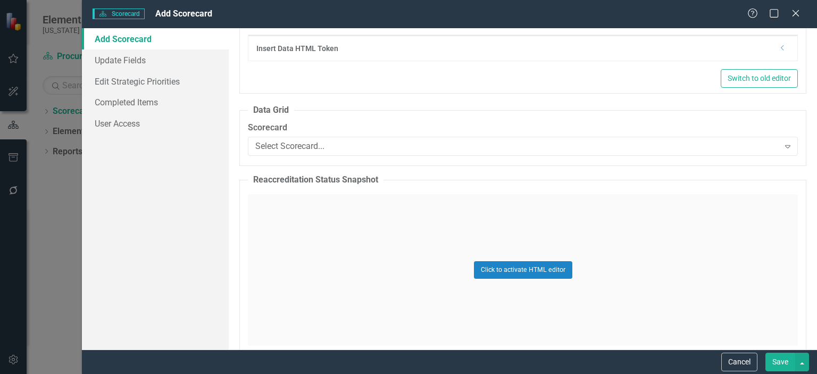
scroll to position [627, 0]
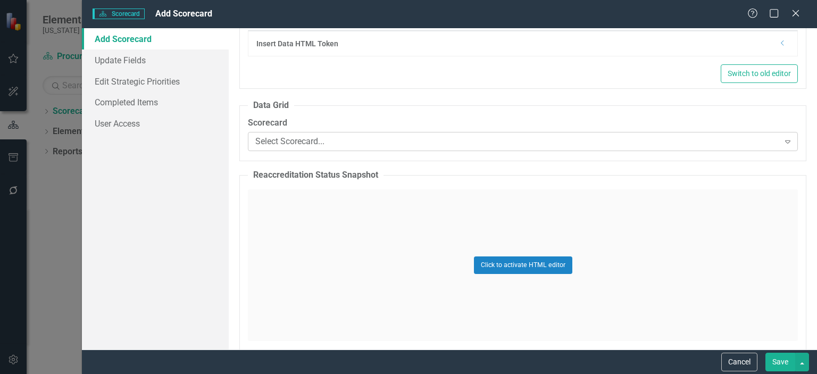
click at [336, 141] on div "Select Scorecard..." at bounding box center [516, 142] width 523 height 12
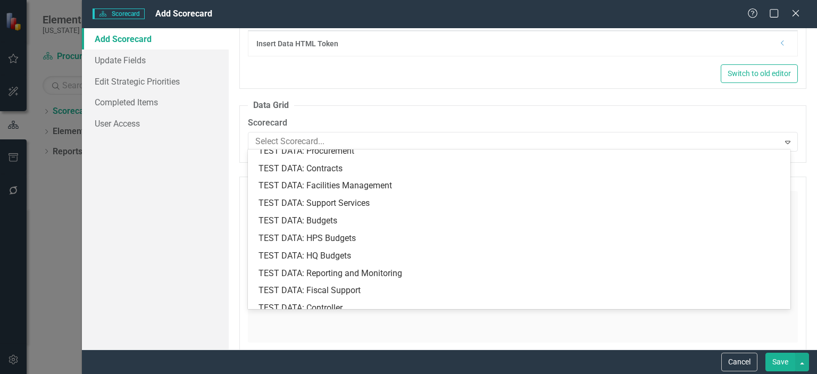
scroll to position [1193, 0]
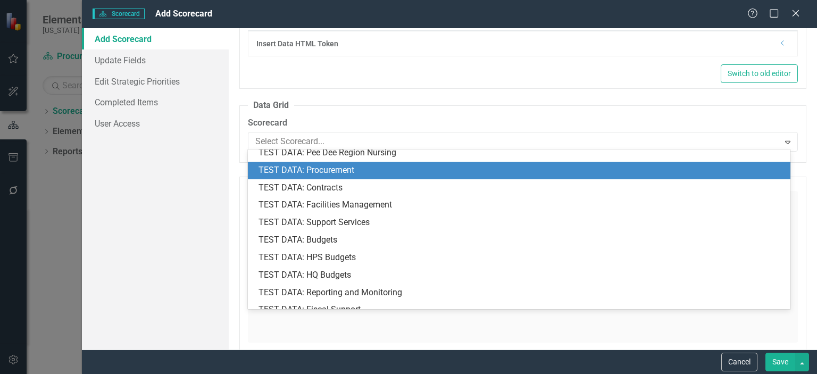
click at [312, 170] on div "TEST DATA: Procurement" at bounding box center [520, 170] width 525 height 12
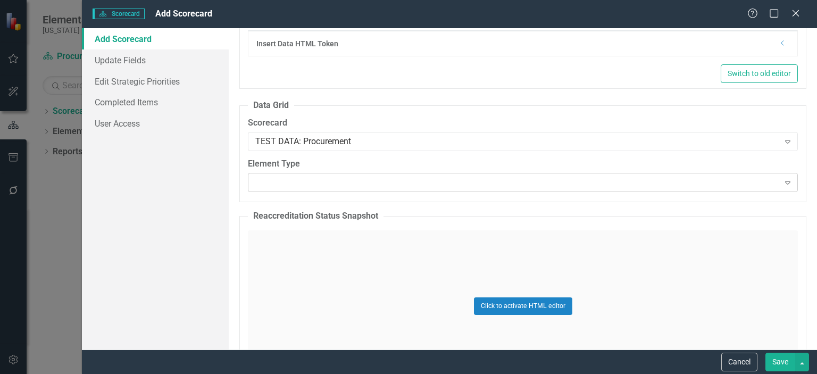
click at [342, 183] on div "Expand" at bounding box center [523, 182] width 550 height 19
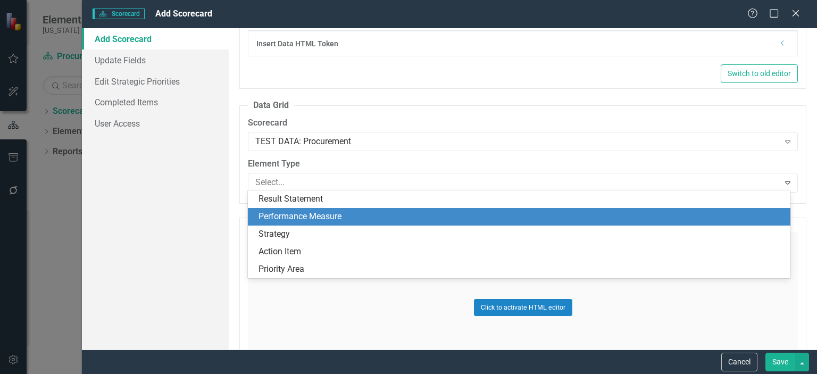
click at [322, 217] on div "Performance Measure" at bounding box center [520, 217] width 525 height 12
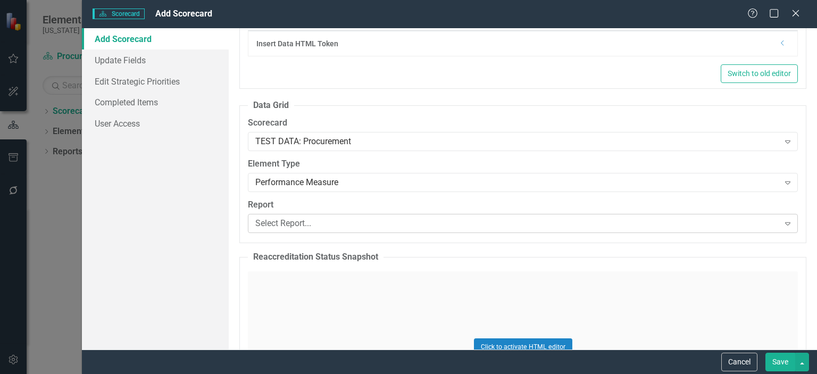
click at [402, 225] on div "Select Report..." at bounding box center [516, 223] width 523 height 12
click at [562, 268] on div "Click to activate HTML editor" at bounding box center [523, 349] width 550 height 162
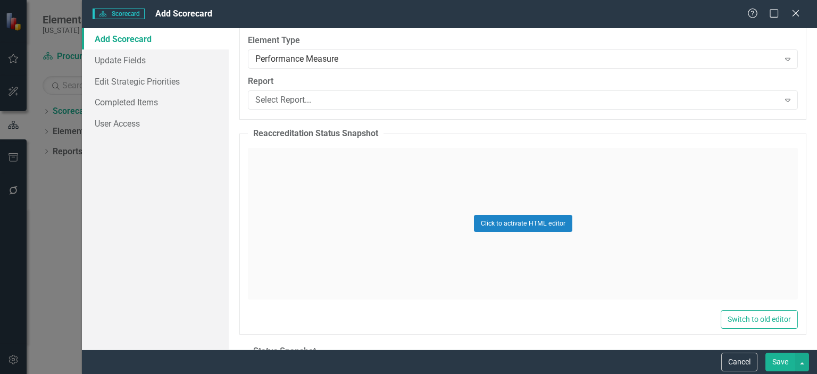
scroll to position [741, 0]
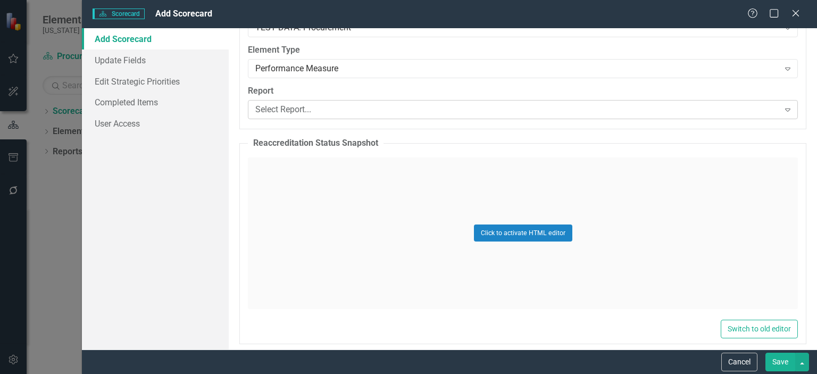
click at [338, 110] on div "Select Report..." at bounding box center [516, 109] width 523 height 12
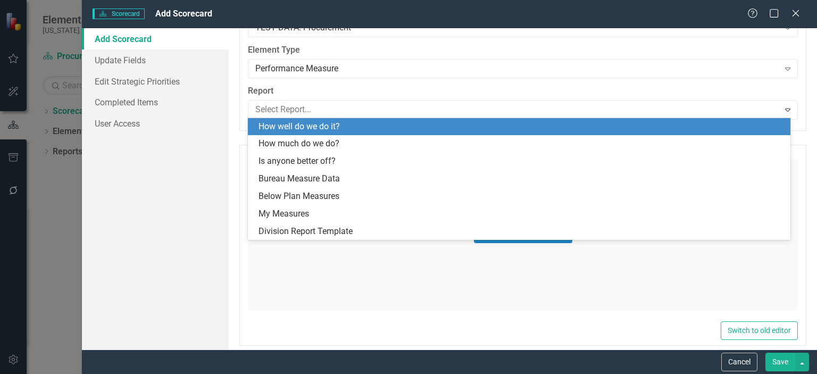
click at [440, 121] on div "How well do we do it?" at bounding box center [520, 127] width 525 height 12
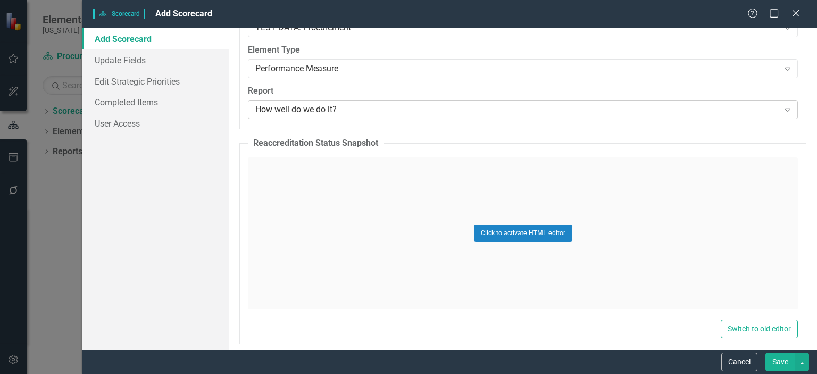
click at [389, 112] on div "How well do we do it?" at bounding box center [516, 109] width 523 height 12
click at [423, 122] on fieldset "Data Grid Scorecard TEST DATA: Procurement Expand Element Type Performance Meas…" at bounding box center [522, 57] width 567 height 143
click at [416, 112] on div "How well do we do it?" at bounding box center [516, 109] width 523 height 12
drag, startPoint x: 425, startPoint y: 127, endPoint x: 387, endPoint y: 131, distance: 38.6
click at [387, 131] on div "Name Days Between Hiring and DPO Certification Tags Public Health Infrastructur…" at bounding box center [523, 188] width 588 height 321
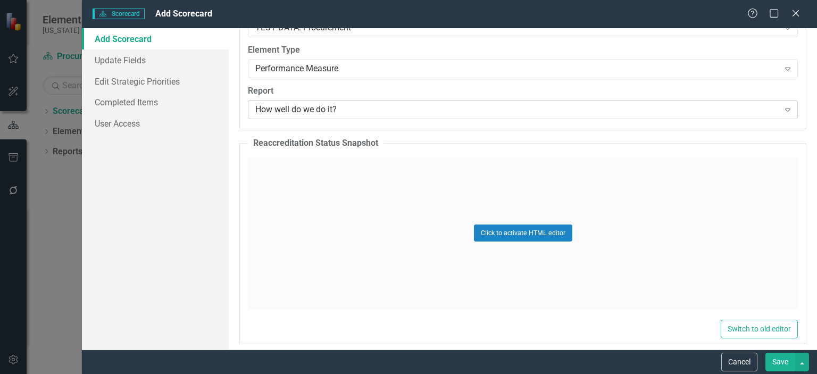
click at [367, 112] on div "How well do we do it?" at bounding box center [516, 109] width 523 height 12
click at [402, 140] on fieldset "Reaccreditation Status Snapshot Click to activate HTML editor Switch to old edi…" at bounding box center [522, 240] width 567 height 207
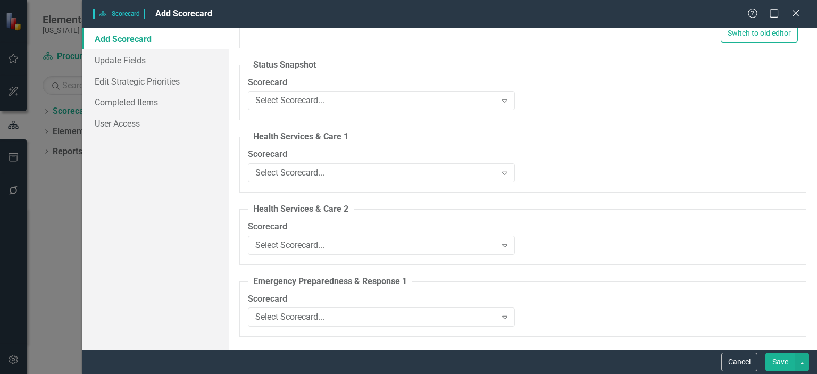
scroll to position [1046, 0]
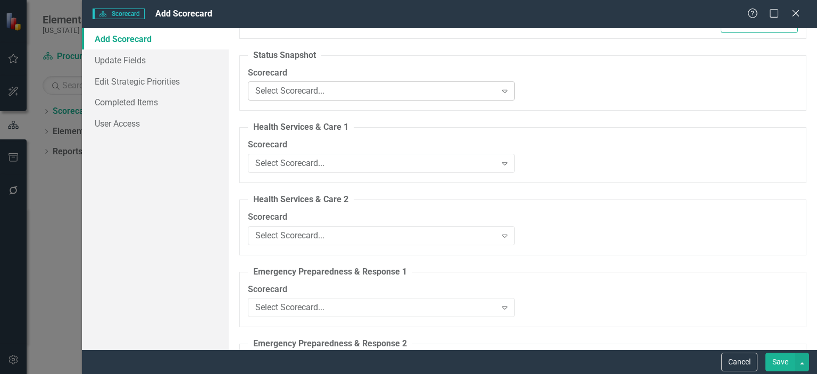
click at [502, 90] on icon at bounding box center [504, 91] width 5 height 3
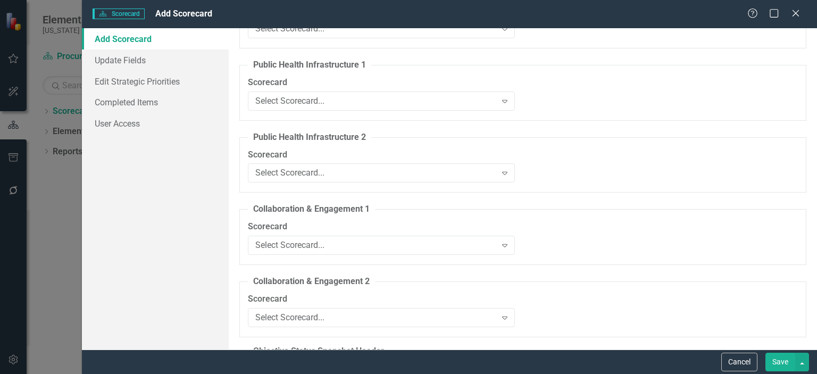
scroll to position [1392, 0]
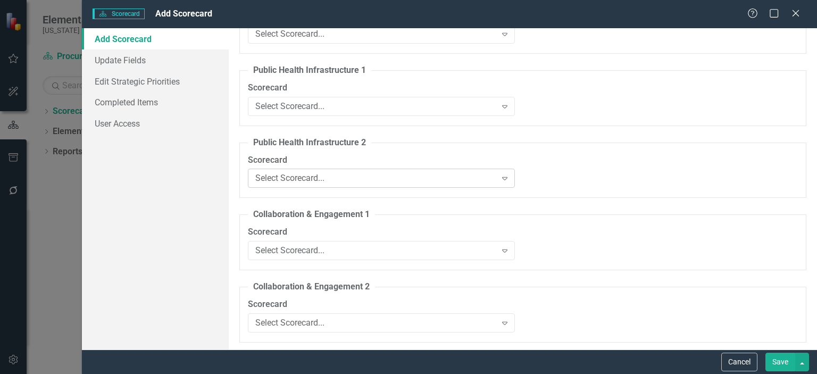
click at [503, 176] on icon "Expand" at bounding box center [504, 178] width 11 height 9
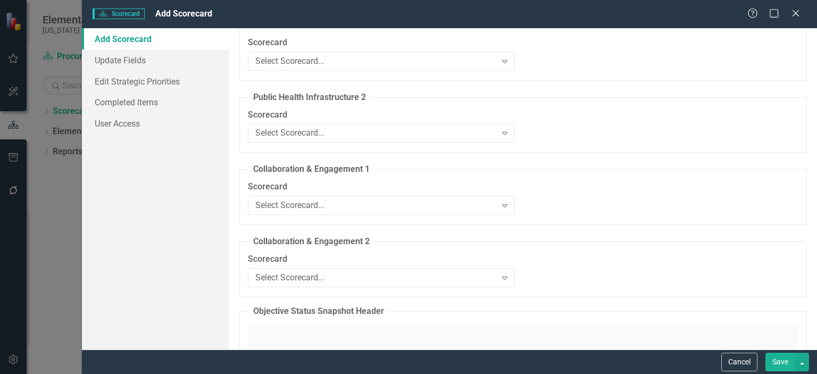
scroll to position [1447, 0]
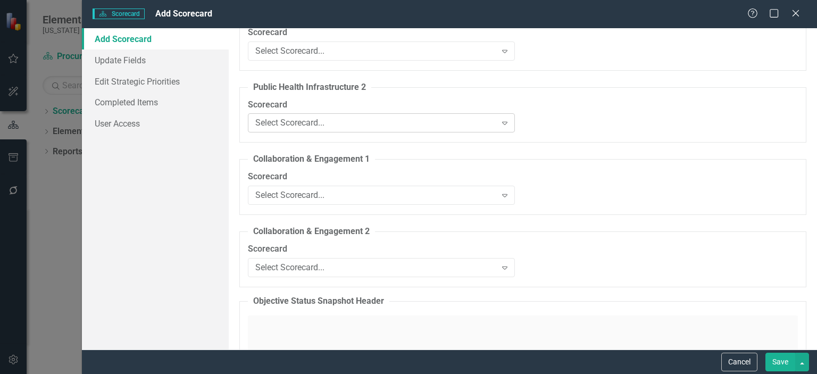
click at [502, 125] on div "Expand" at bounding box center [504, 122] width 19 height 17
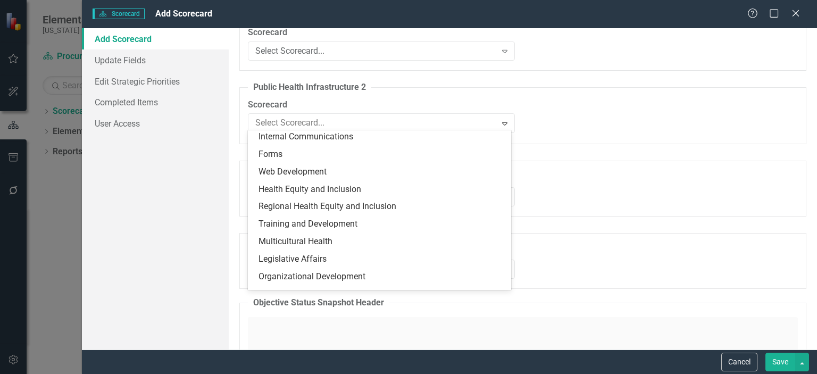
scroll to position [1814, 0]
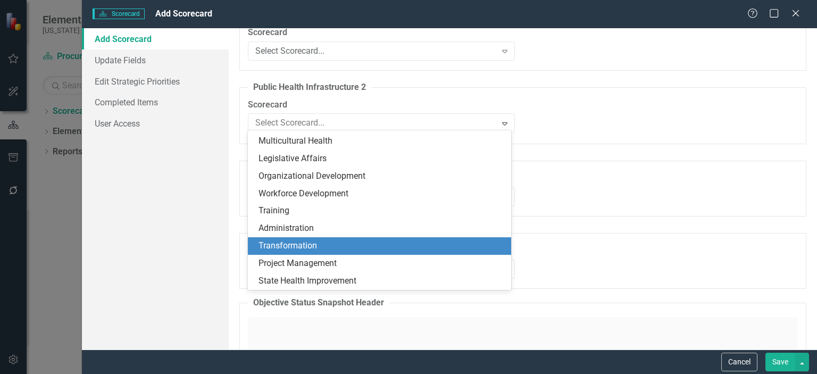
click at [503, 250] on div "DPH TRAINING: DEPUTY AREA Healthcare Quality Drug Control Regulatory Compliance…" at bounding box center [379, 209] width 263 height 159
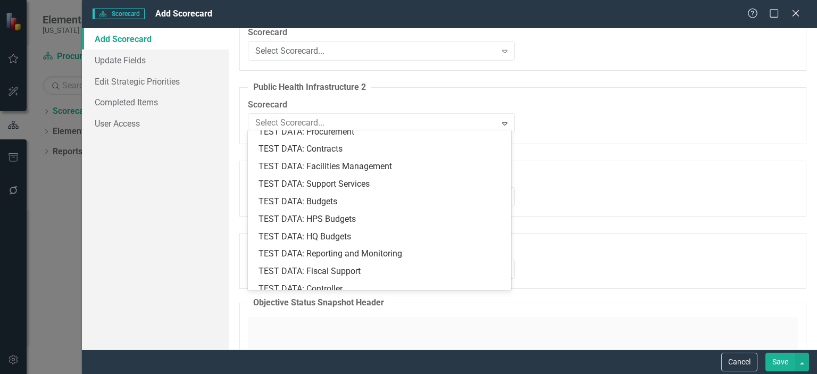
scroll to position [1168, 0]
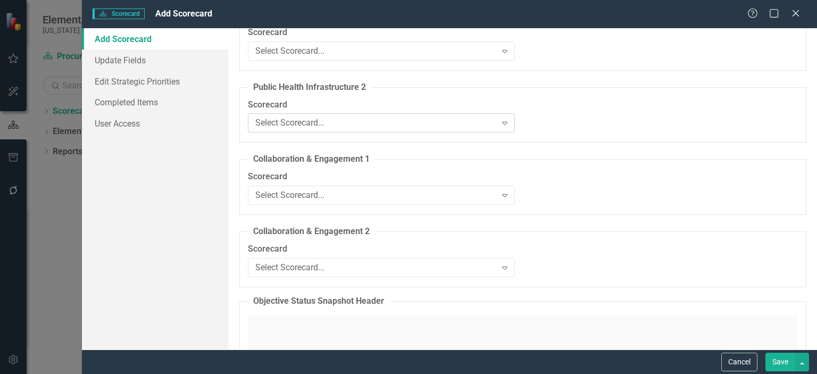
click at [500, 124] on icon "Expand" at bounding box center [504, 123] width 11 height 9
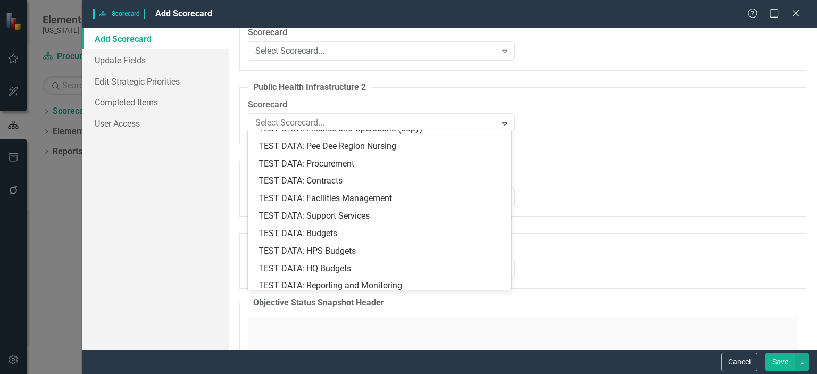
scroll to position [1174, 0]
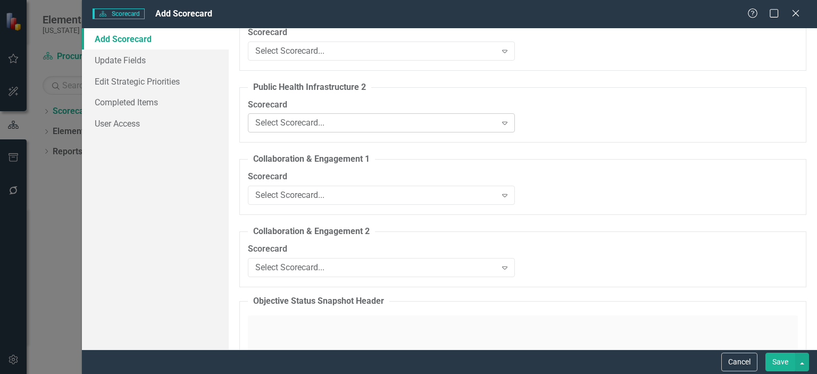
click at [502, 121] on icon "Expand" at bounding box center [504, 123] width 11 height 9
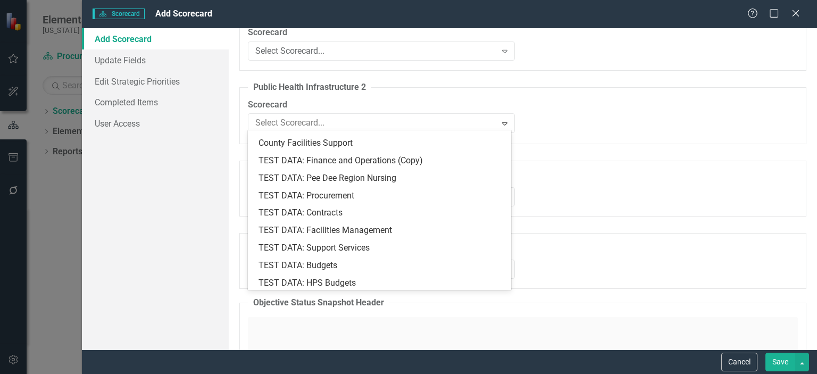
scroll to position [1161, 0]
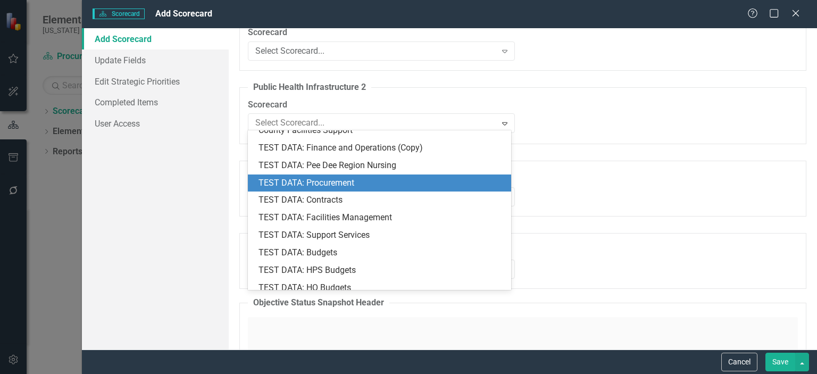
click at [335, 181] on div "TEST DATA: Procurement" at bounding box center [381, 183] width 246 height 12
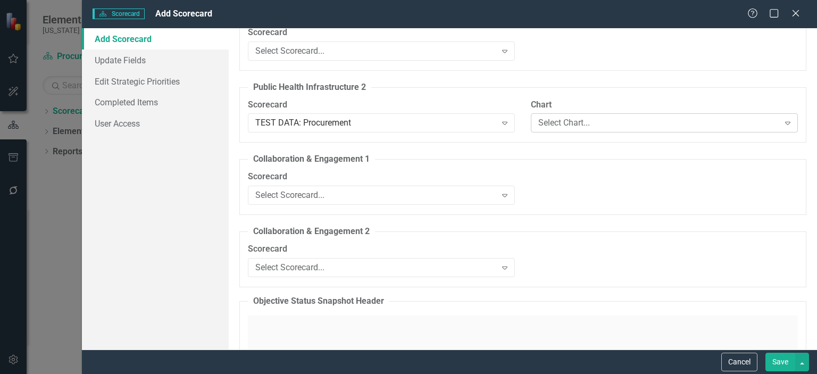
click at [785, 122] on icon at bounding box center [787, 123] width 5 height 3
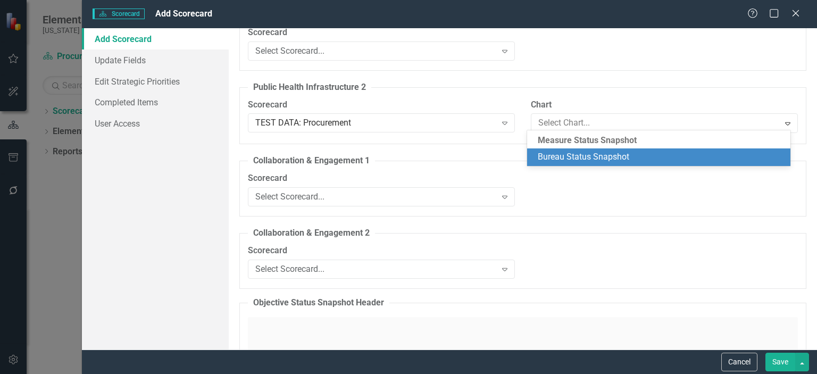
click at [640, 137] on div "Measure Status Snapshot" at bounding box center [658, 140] width 263 height 15
click at [641, 139] on div "Measure Status Snapshot" at bounding box center [658, 140] width 263 height 15
click at [642, 139] on div "Measure Status Snapshot" at bounding box center [658, 140] width 263 height 15
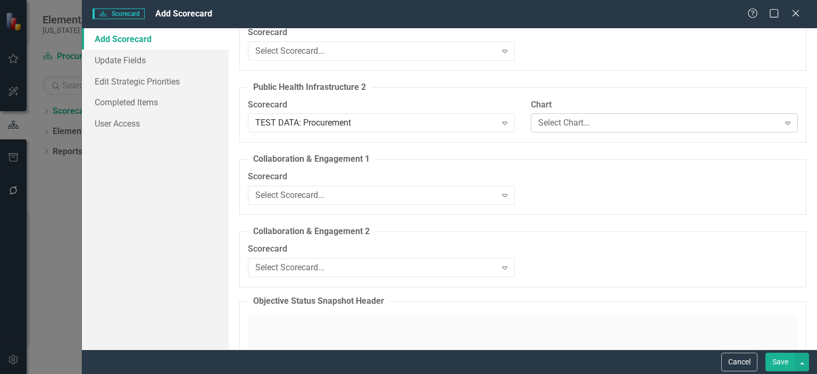
click at [783, 120] on icon "Expand" at bounding box center [787, 123] width 11 height 9
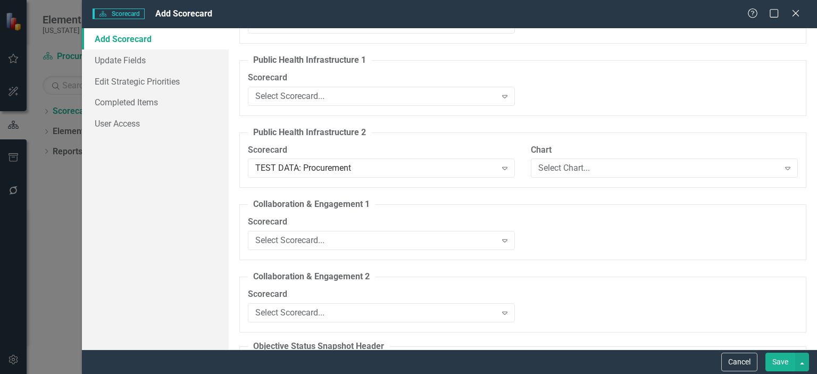
scroll to position [1387, 0]
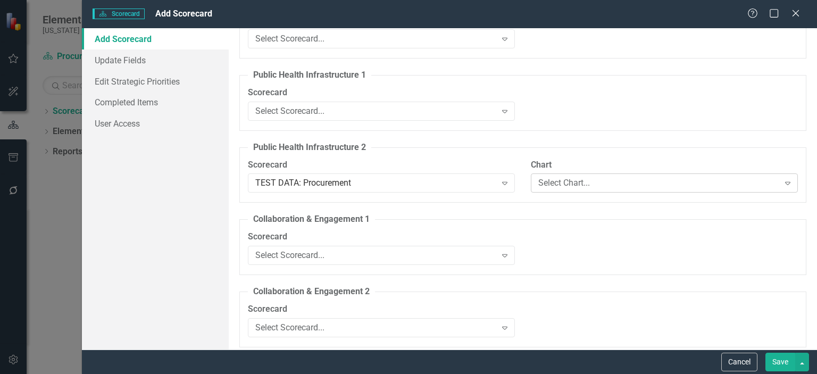
click at [785, 182] on icon at bounding box center [787, 183] width 5 height 3
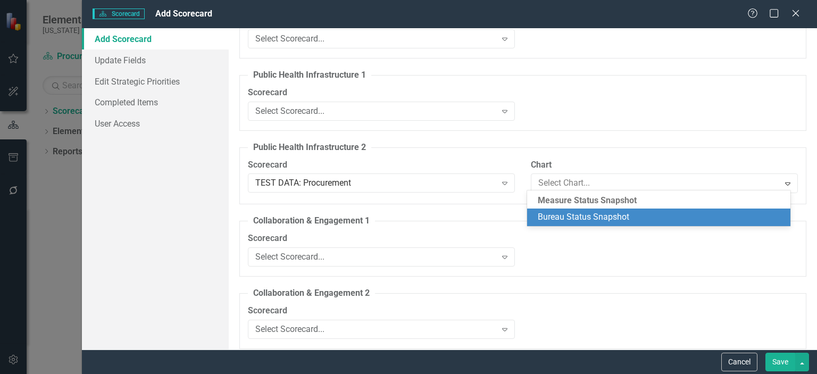
click at [615, 195] on div "Measure Status Snapshot" at bounding box center [658, 200] width 263 height 15
click at [619, 197] on div "Measure Status Snapshot" at bounding box center [658, 200] width 263 height 15
click at [619, 215] on div "Bureau Status Snapshot" at bounding box center [660, 217] width 246 height 12
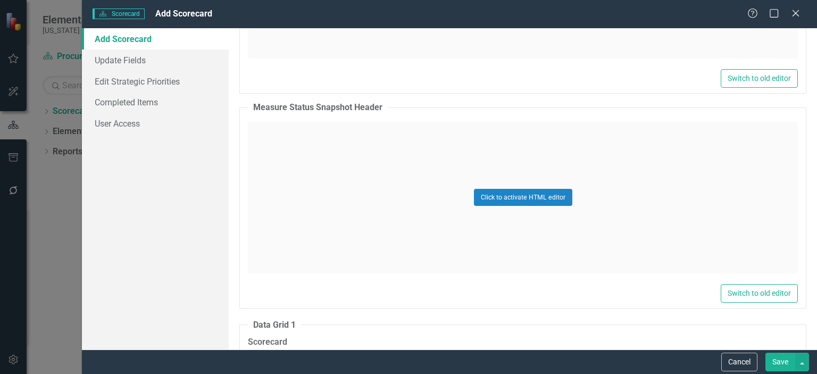
scroll to position [2028, 0]
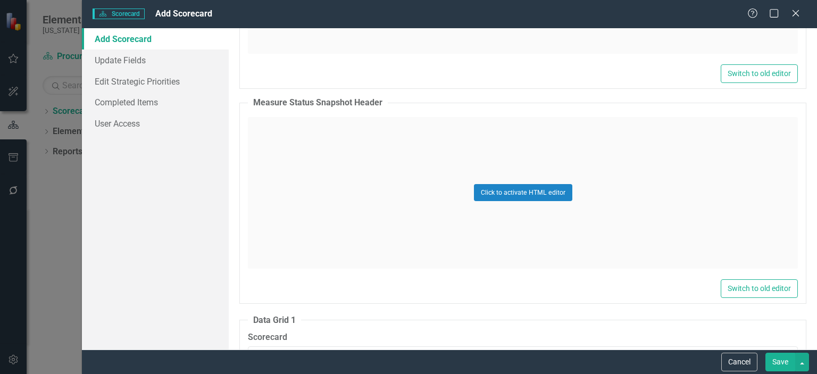
click at [359, 135] on div "Click to activate HTML editor" at bounding box center [523, 193] width 550 height 152
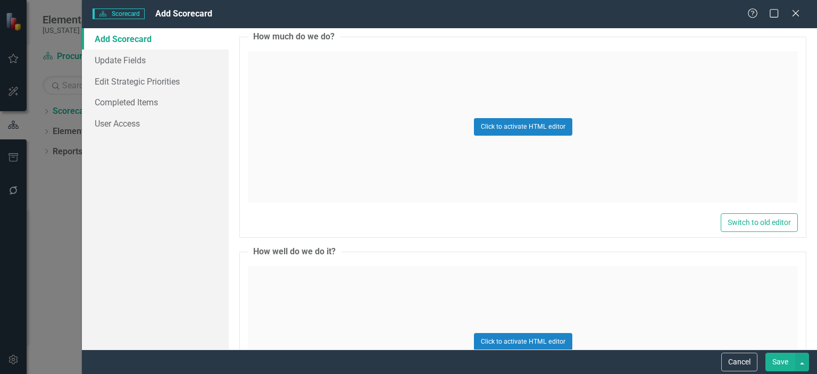
scroll to position [3370, 0]
